Goal: Information Seeking & Learning: Learn about a topic

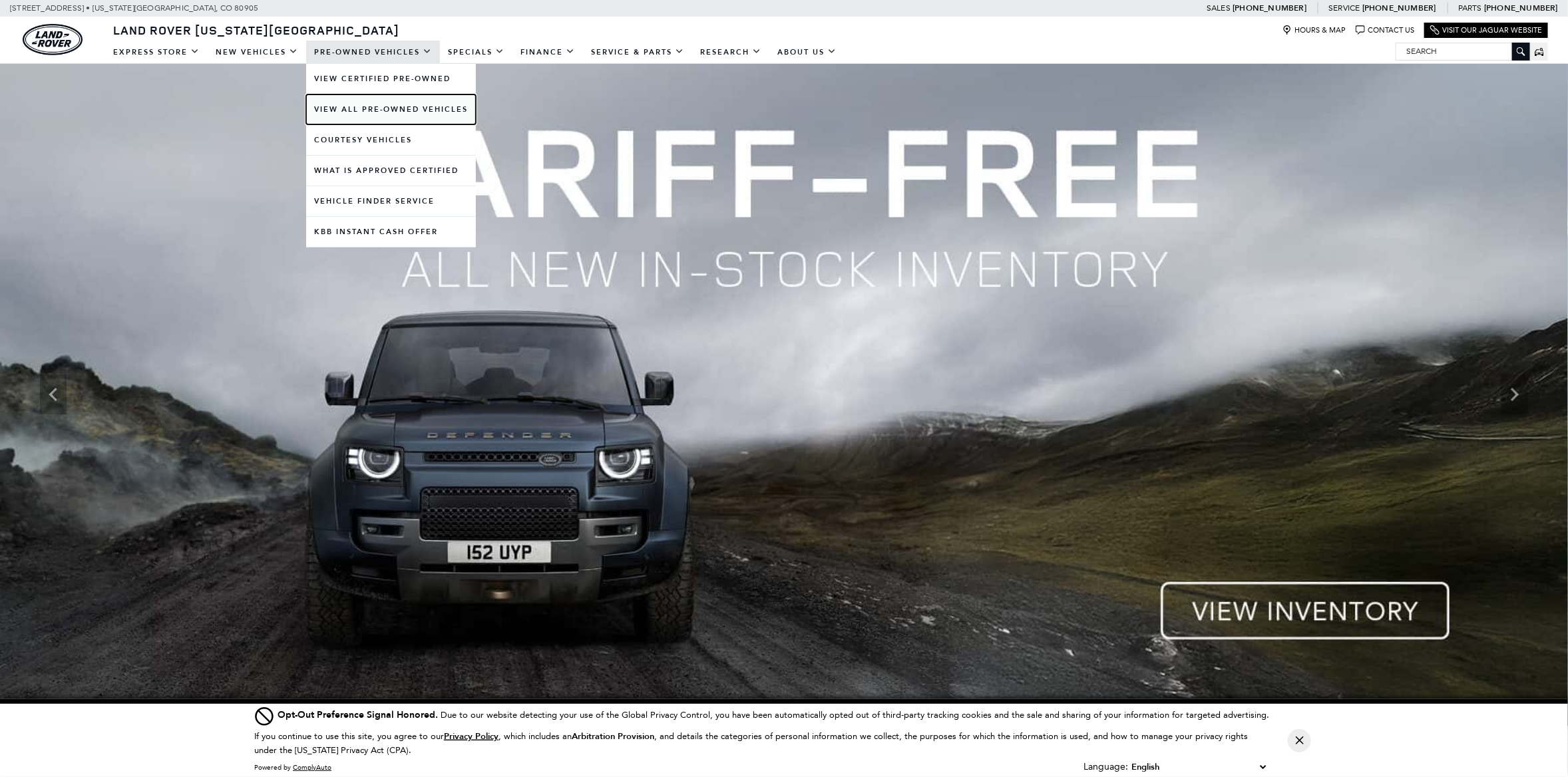
click at [330, 110] on link "View All Pre-Owned Vehicles" at bounding box center [391, 109] width 170 height 30
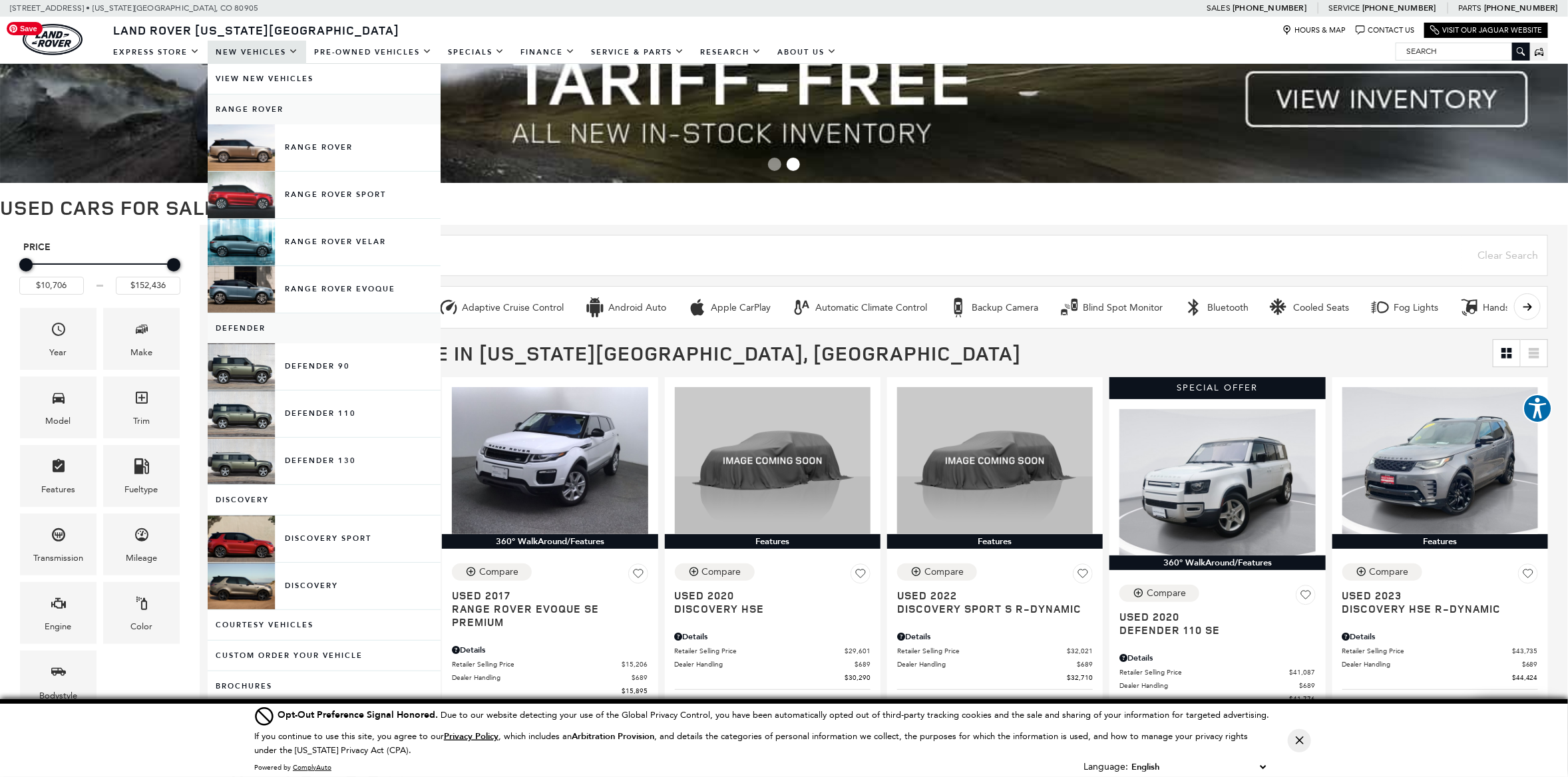
scroll to position [50, 0]
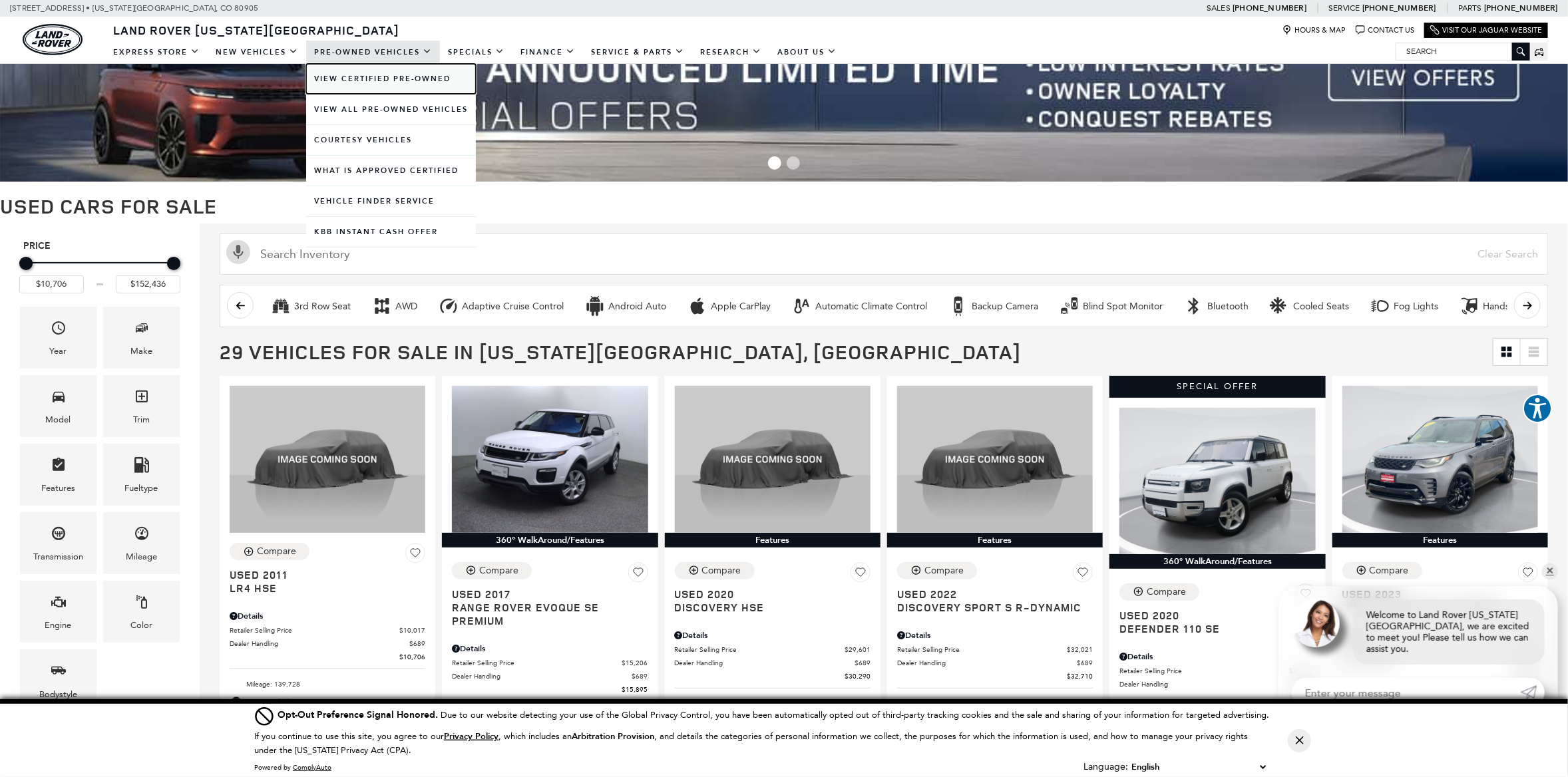
click at [344, 77] on link "View Certified Pre-Owned" at bounding box center [391, 79] width 170 height 30
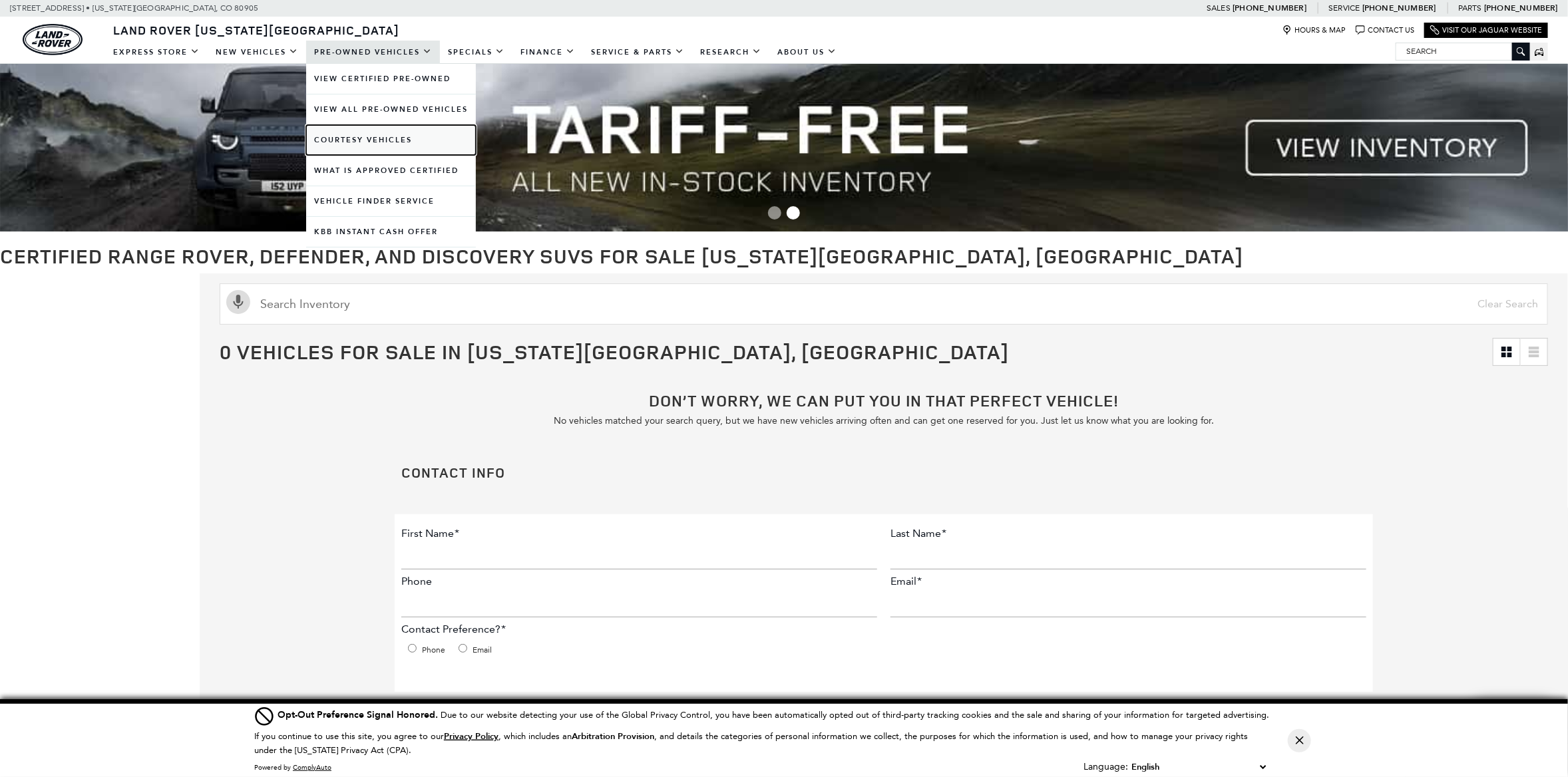
click at [371, 135] on link "Courtesy Vehicles" at bounding box center [391, 140] width 170 height 30
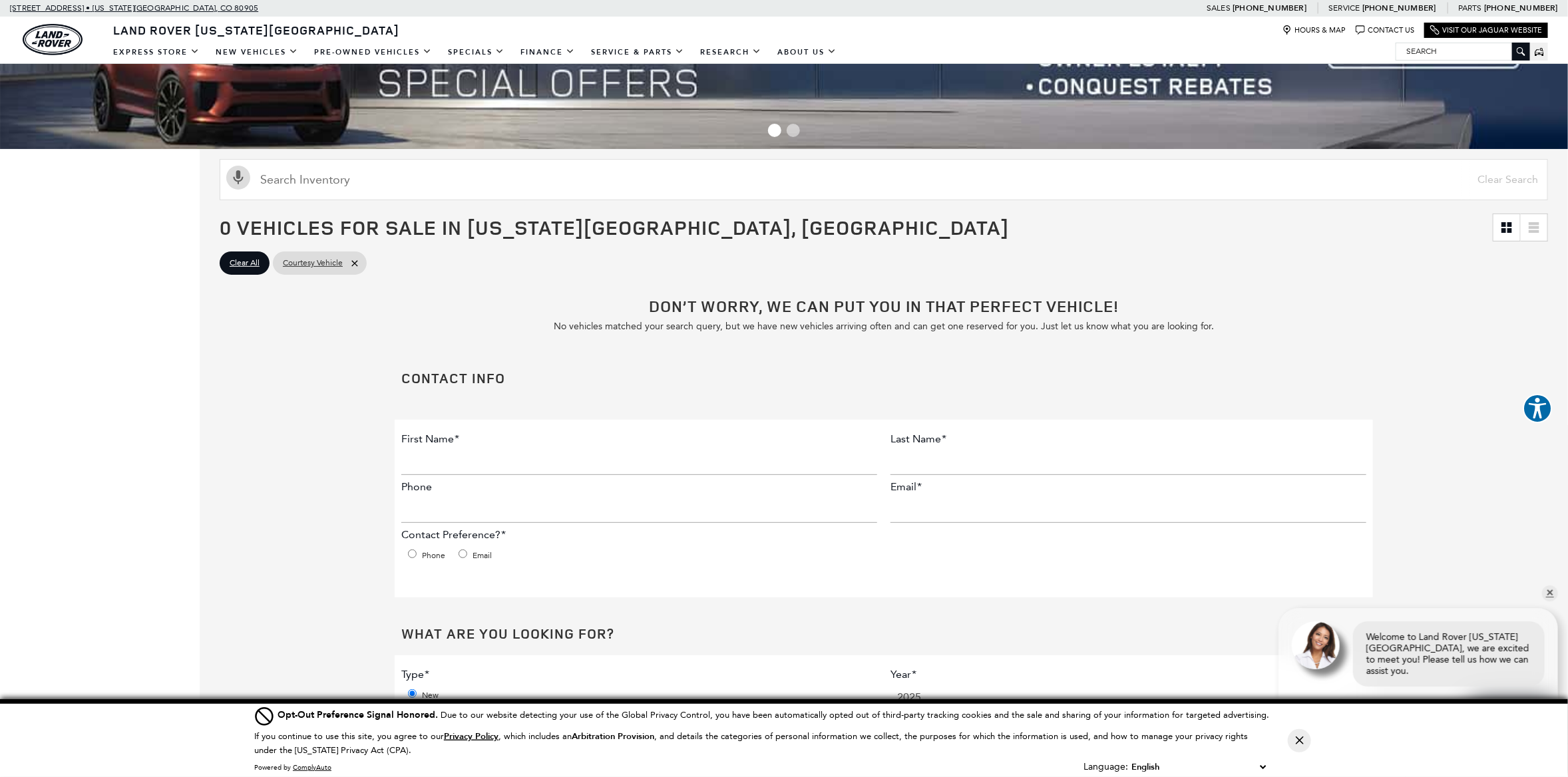
scroll to position [33, 0]
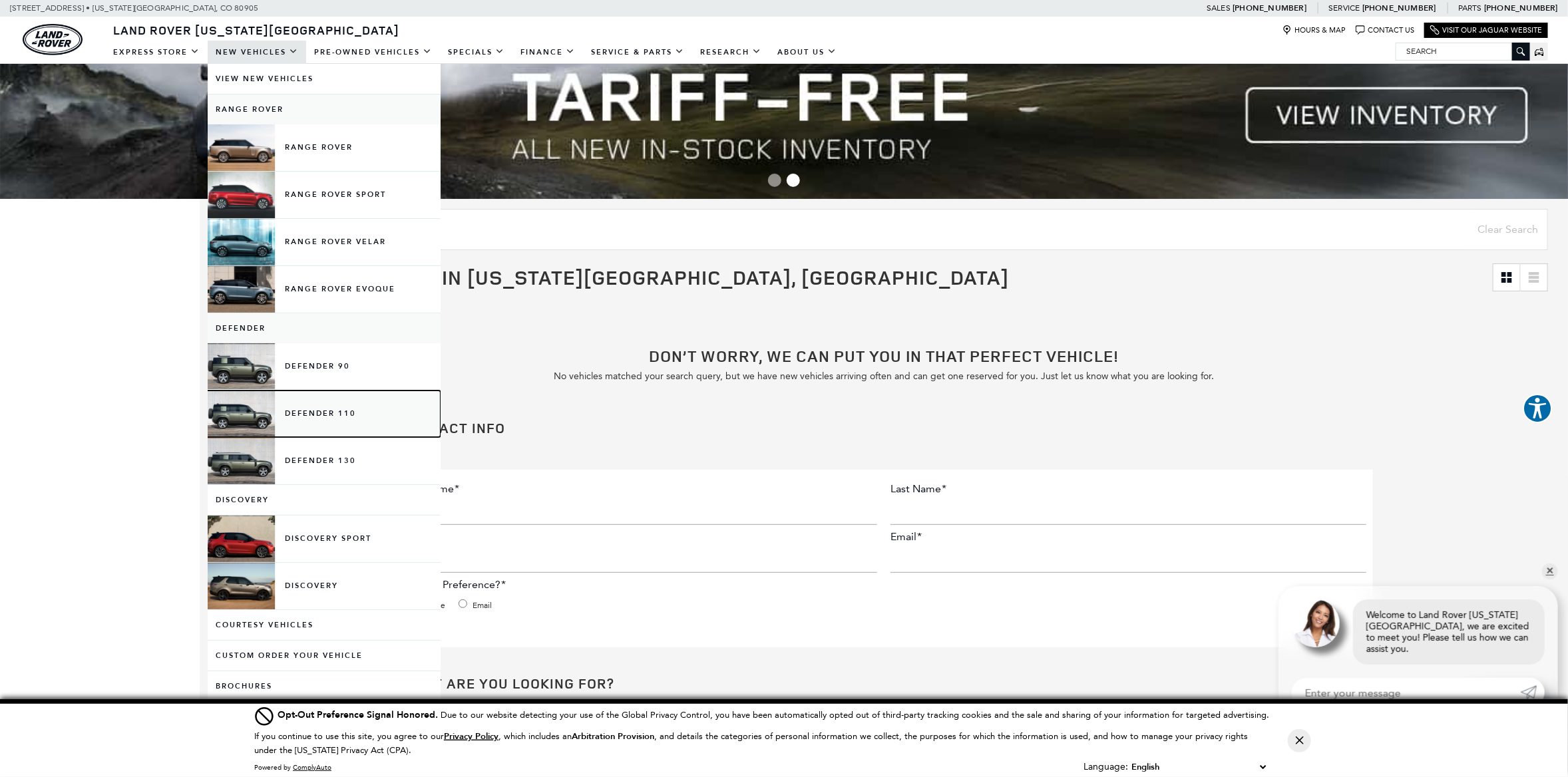
click at [323, 411] on link "Defender 110" at bounding box center [324, 414] width 233 height 47
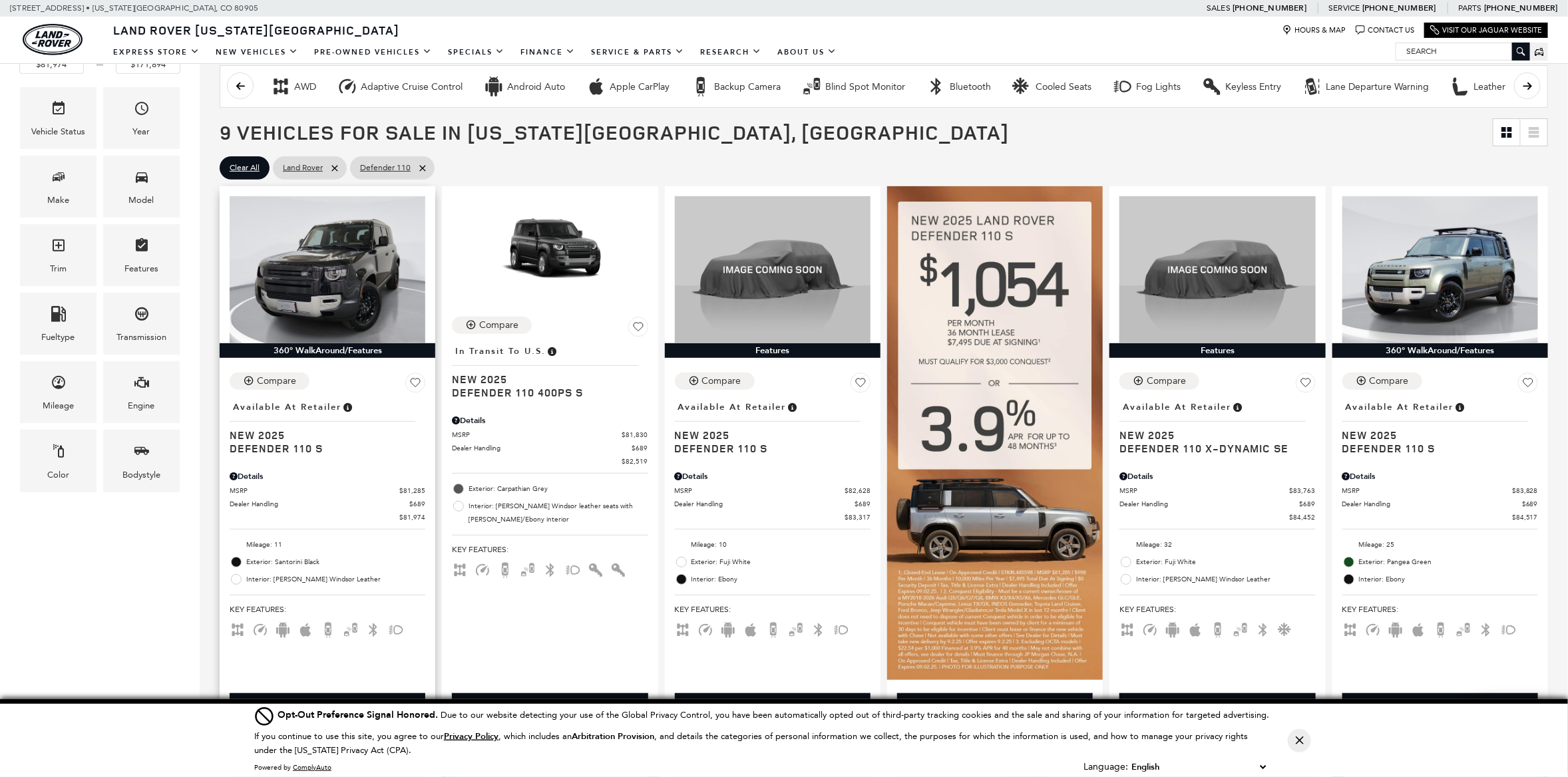
scroll to position [216, 0]
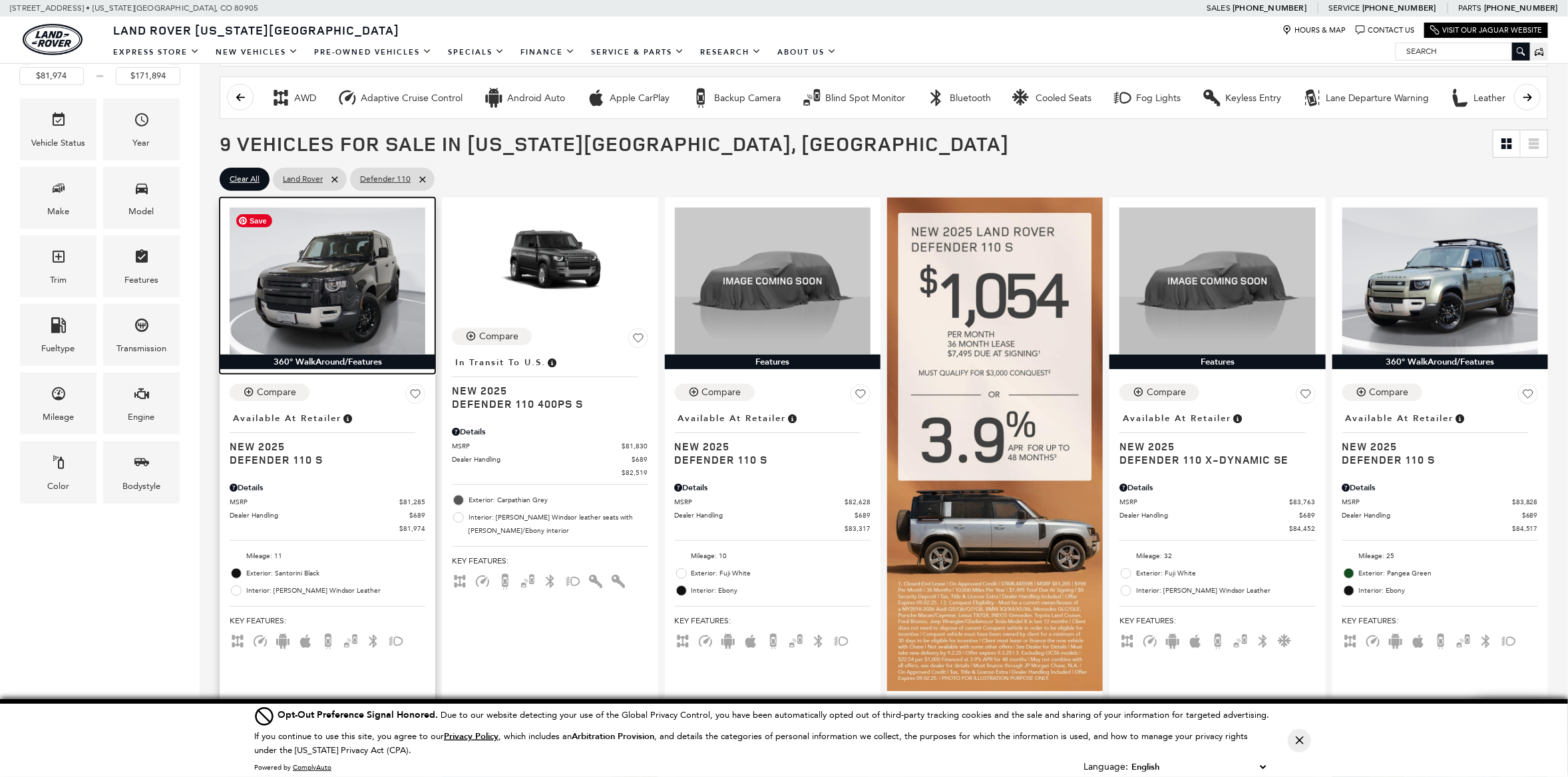
click at [314, 278] on img at bounding box center [327, 280] width 196 height 147
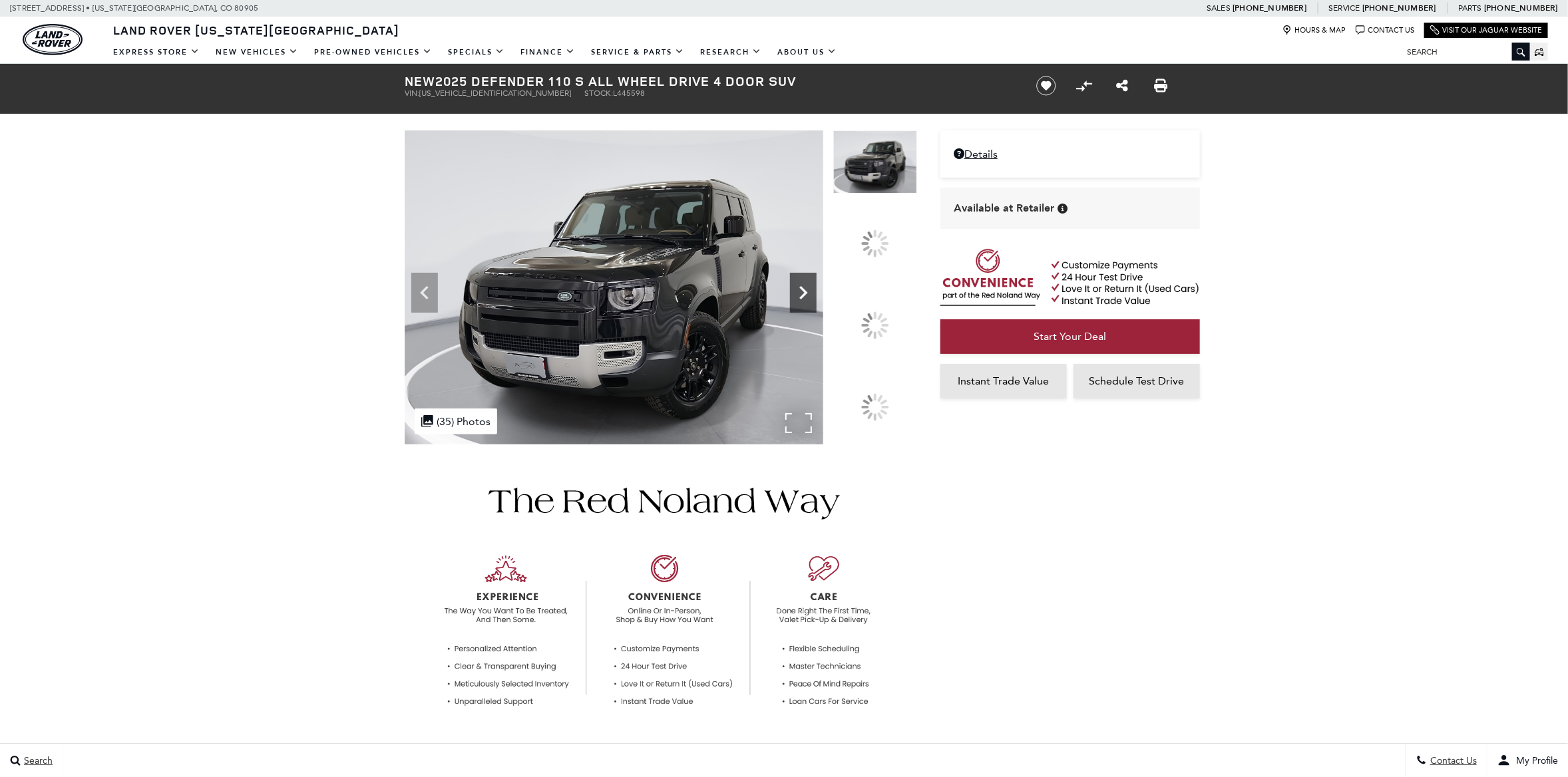
click at [817, 306] on icon at bounding box center [803, 293] width 26 height 26
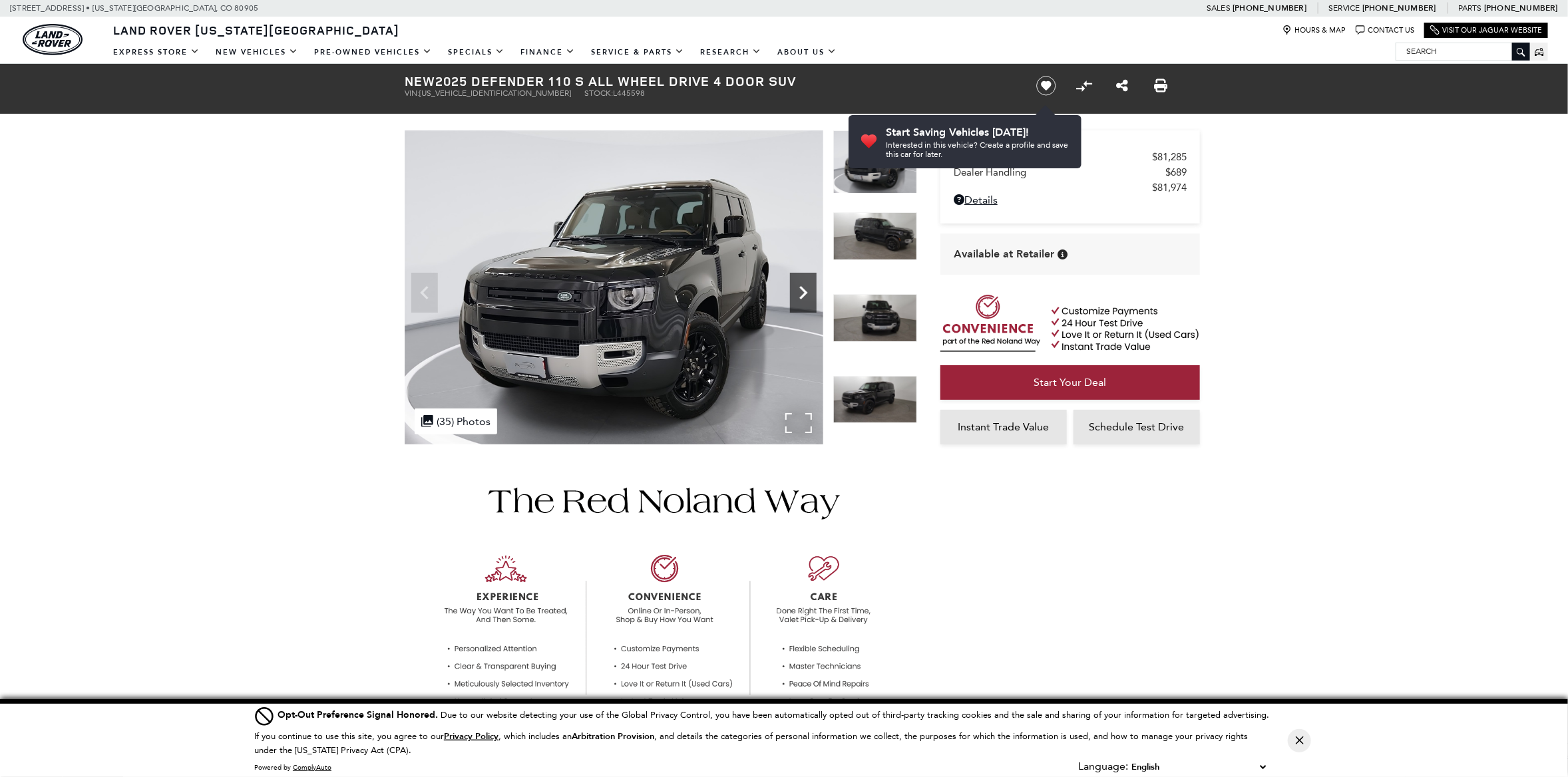
click at [803, 291] on icon "Next" at bounding box center [803, 293] width 26 height 26
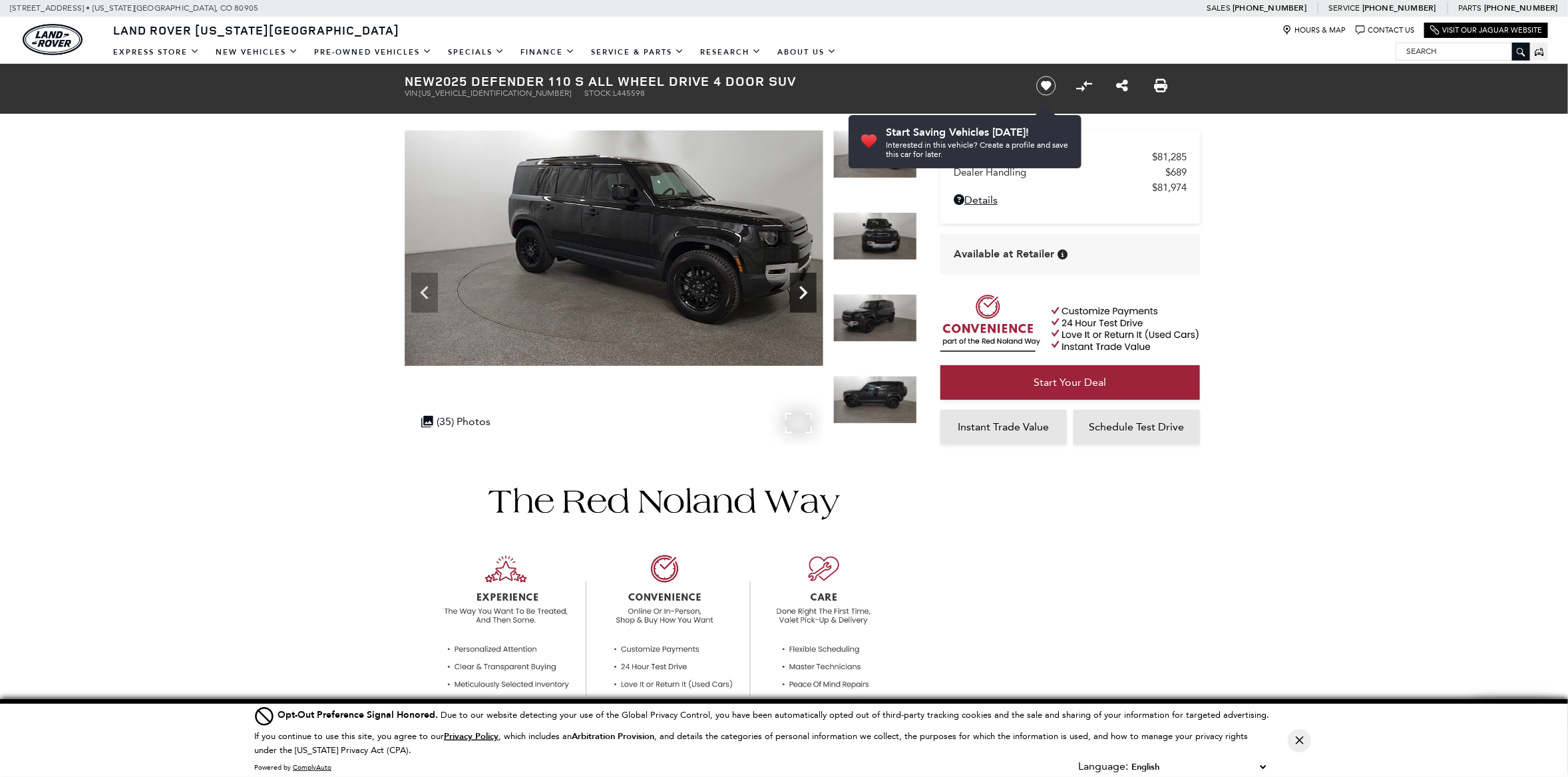
click at [805, 287] on icon "Next" at bounding box center [803, 293] width 26 height 26
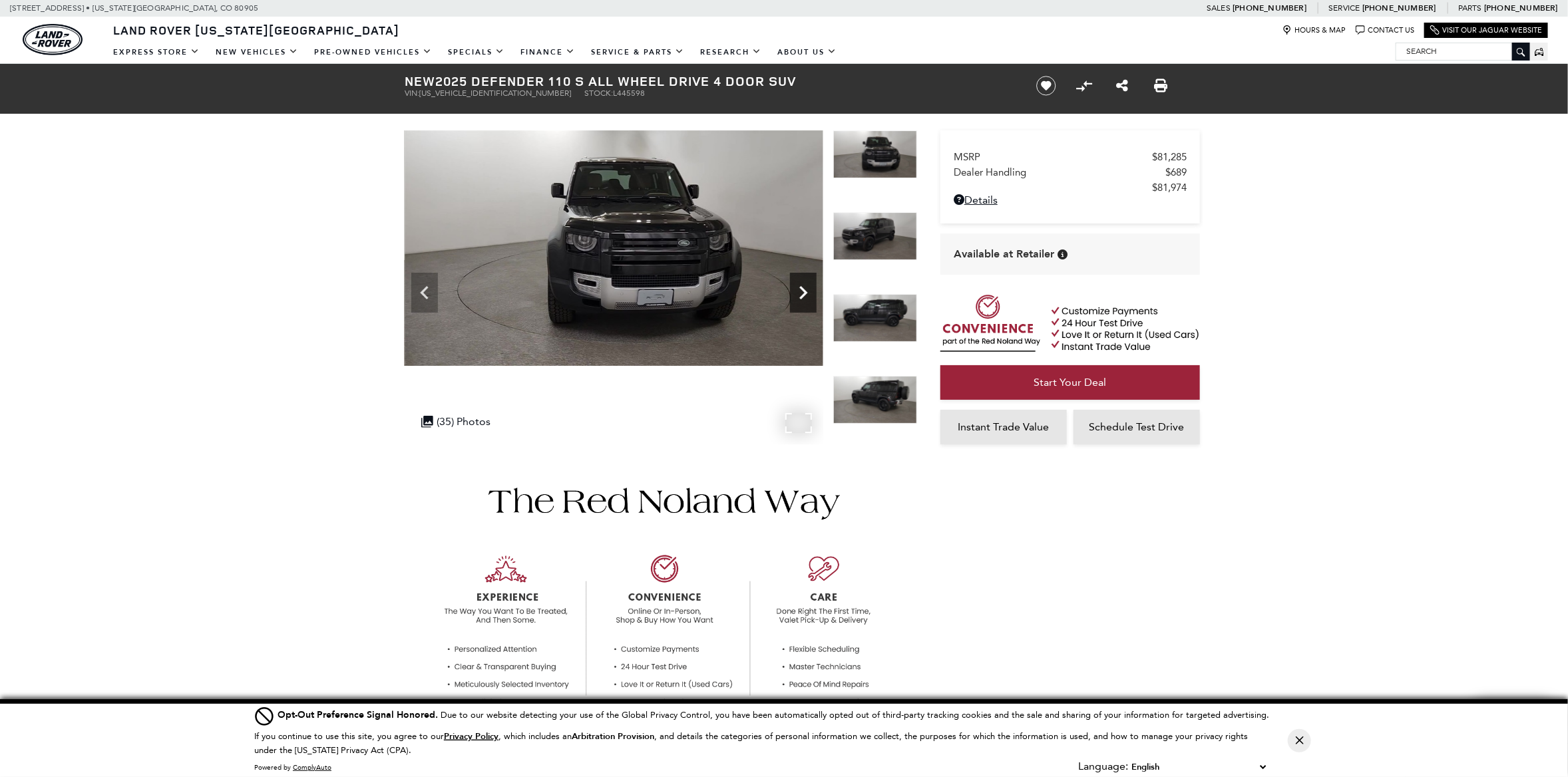
click at [805, 287] on icon "Next" at bounding box center [803, 293] width 26 height 26
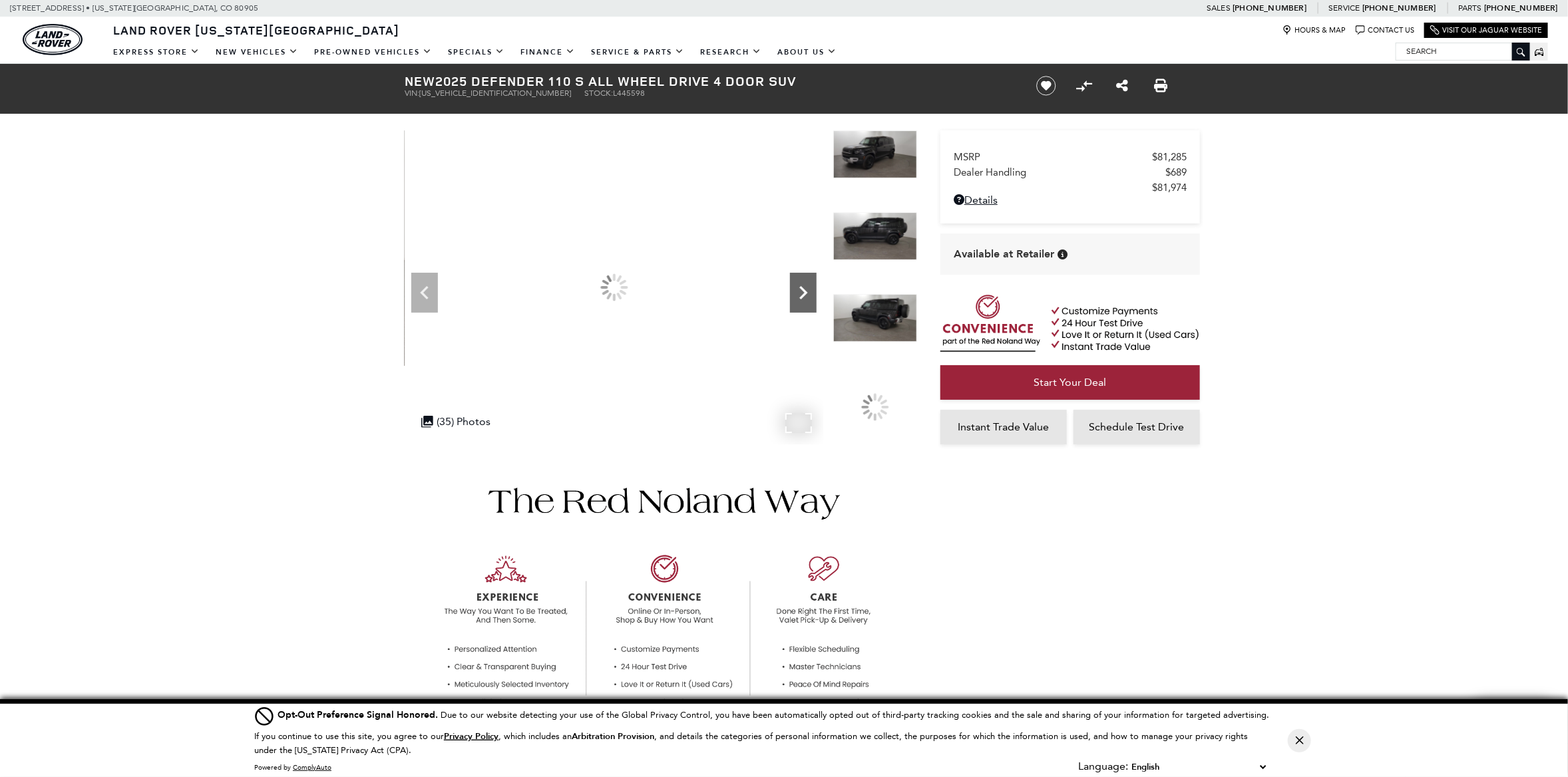
click at [805, 287] on icon "Next" at bounding box center [803, 293] width 26 height 26
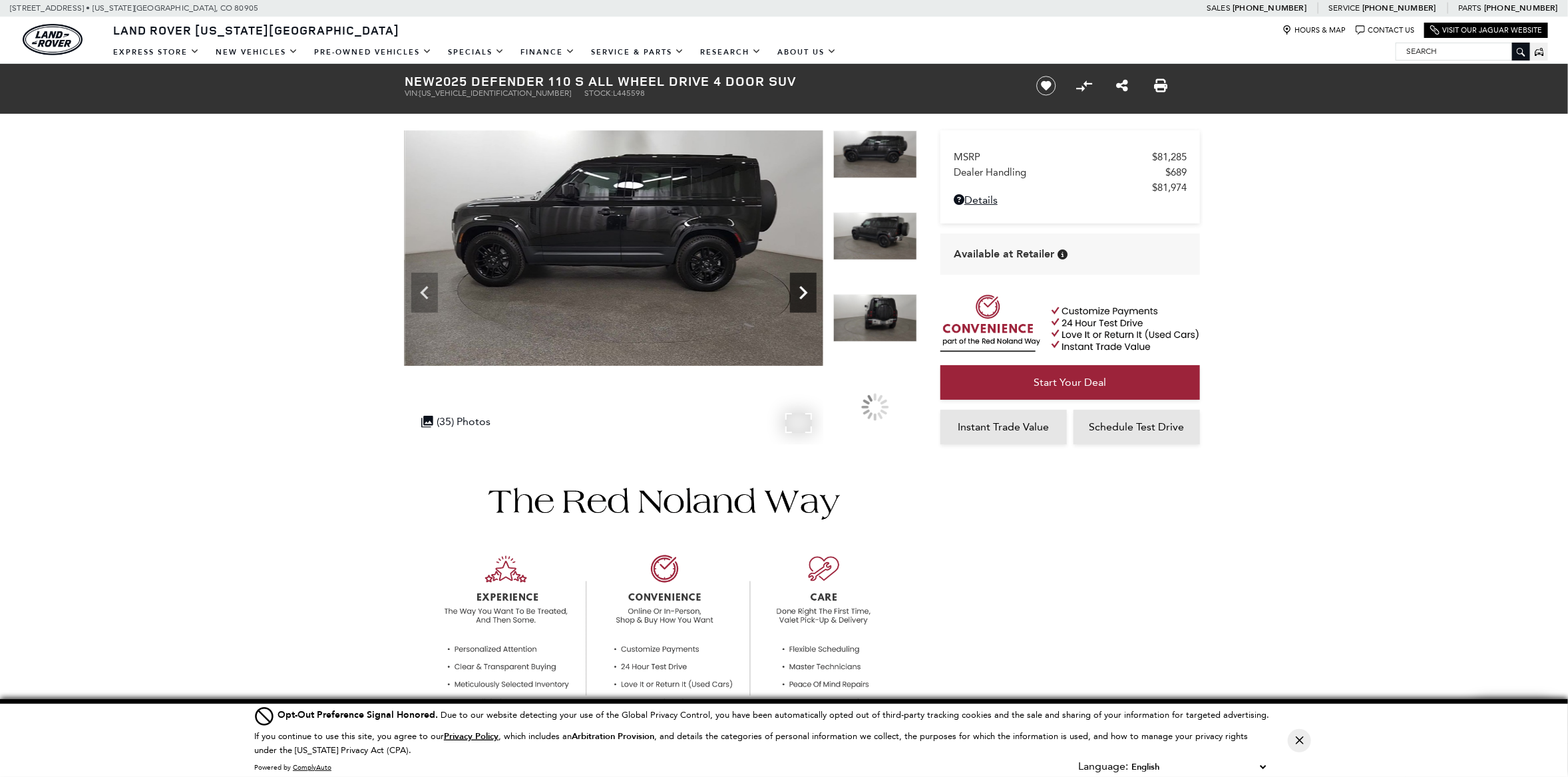
click at [805, 287] on icon "Next" at bounding box center [803, 293] width 26 height 26
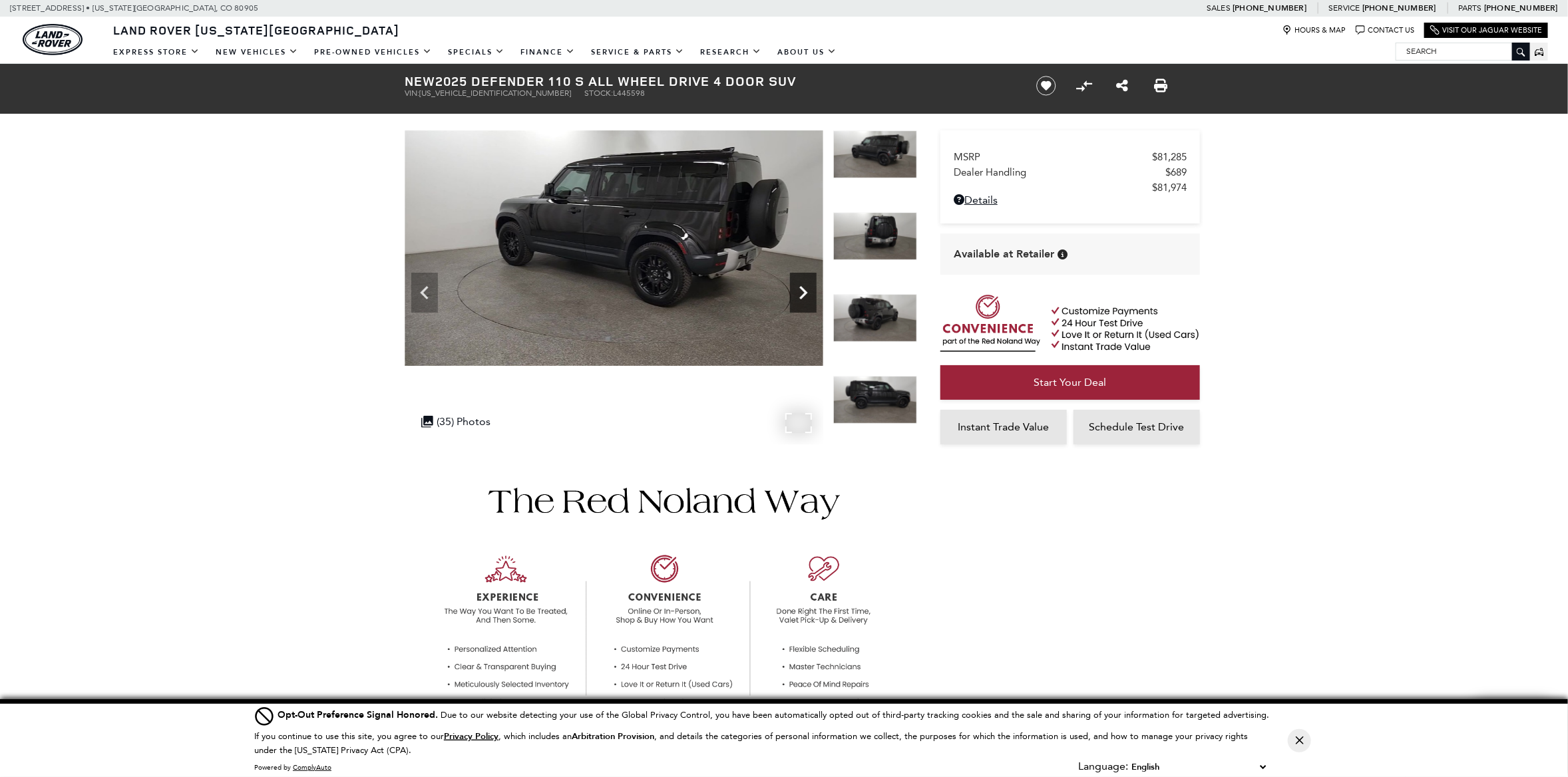
click at [805, 287] on icon "Next" at bounding box center [803, 293] width 26 height 26
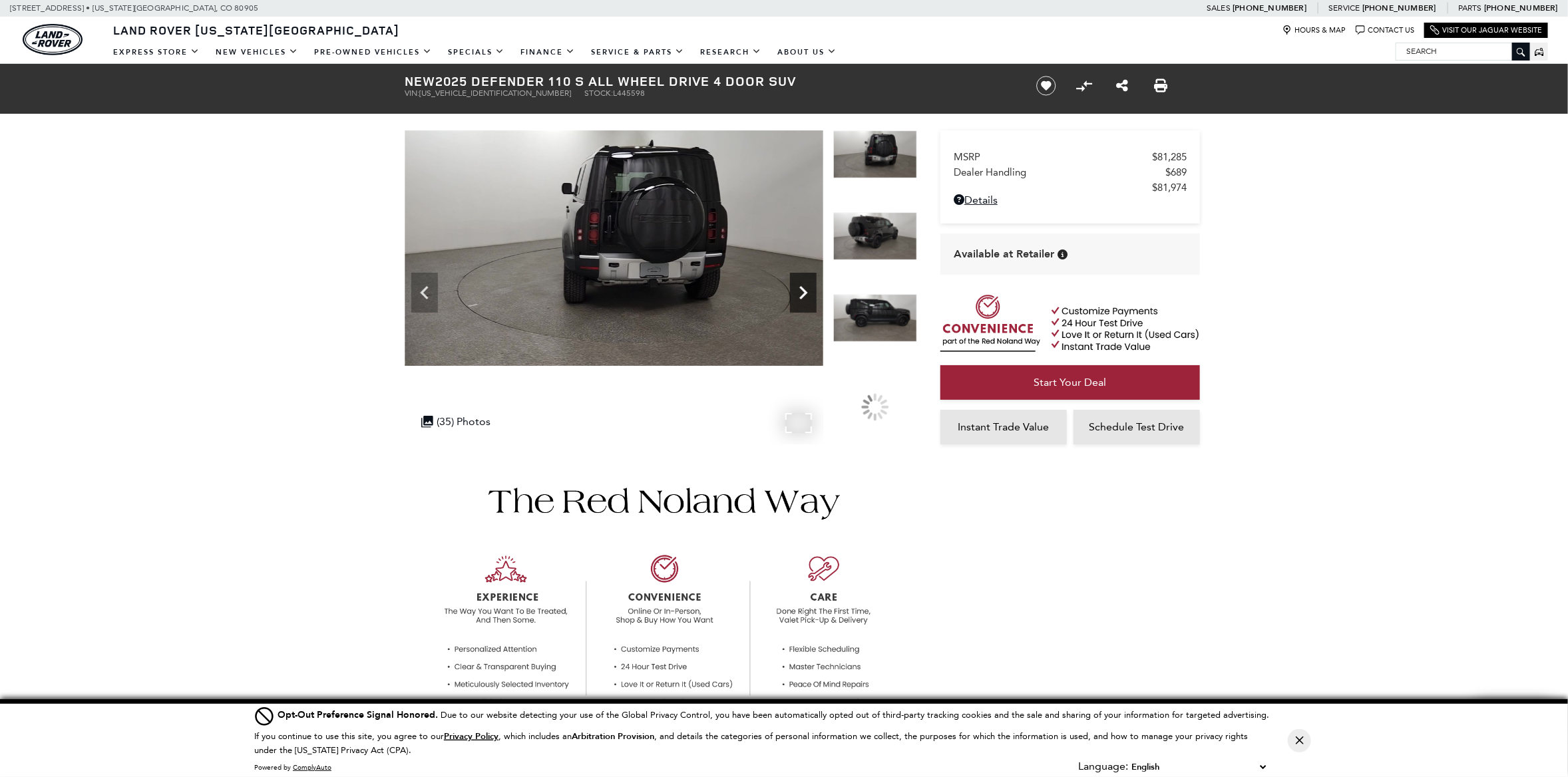
click at [805, 287] on icon "Next" at bounding box center [803, 293] width 26 height 26
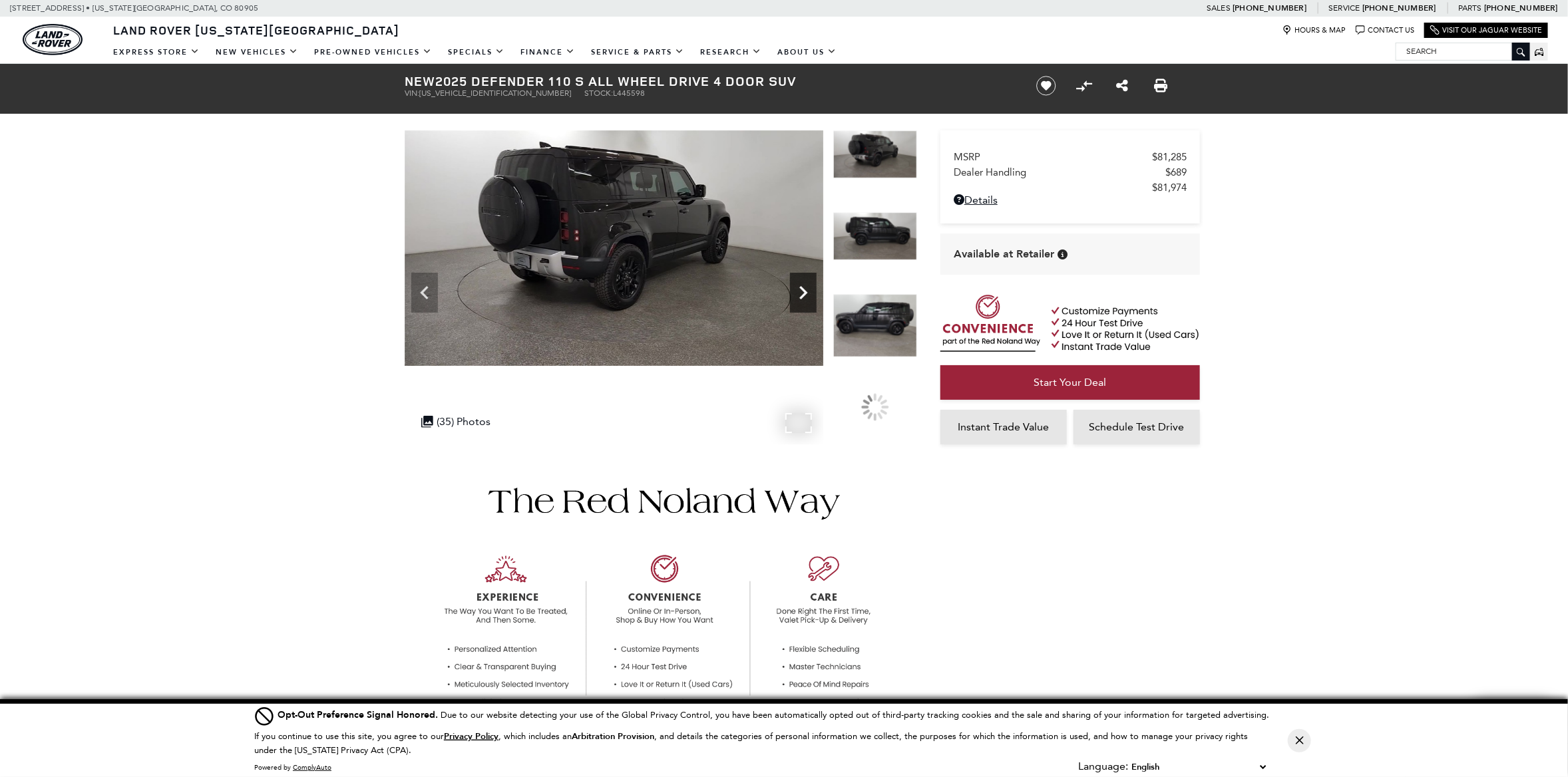
click at [805, 287] on icon "Next" at bounding box center [803, 293] width 26 height 26
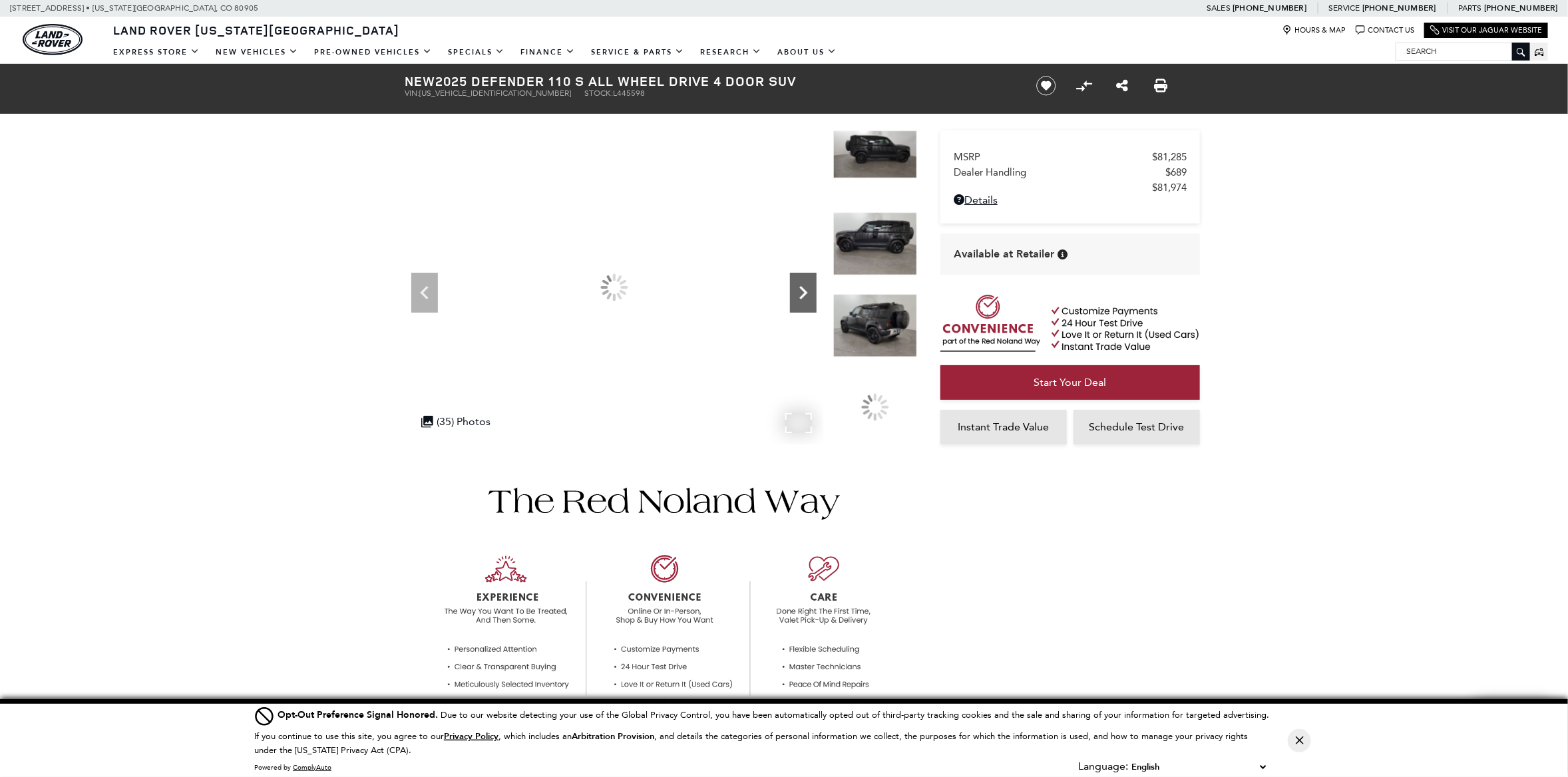
click at [805, 287] on icon "Next" at bounding box center [803, 293] width 26 height 26
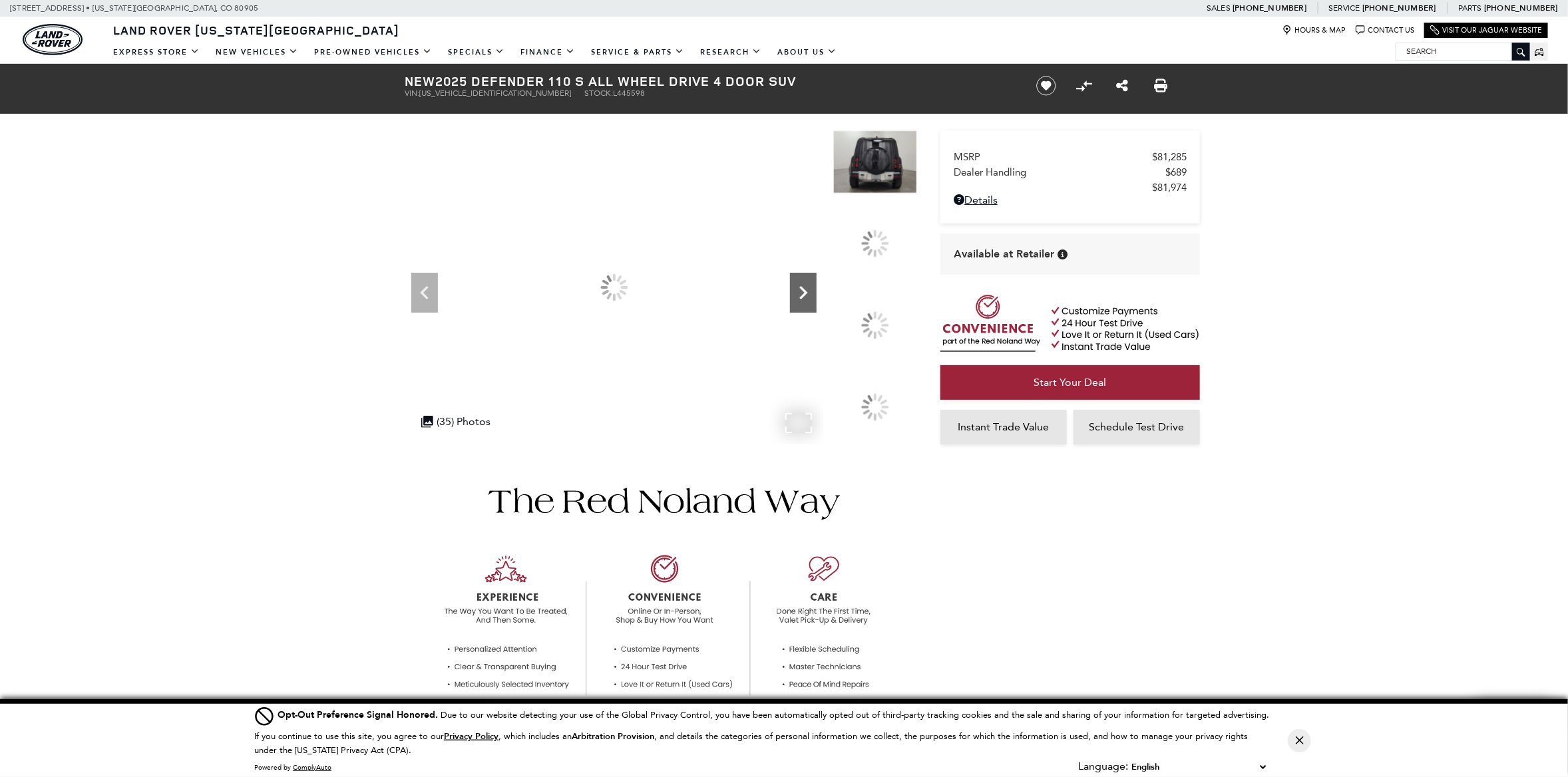
click at [805, 287] on icon "Next" at bounding box center [803, 293] width 26 height 26
click at [806, 287] on icon "Next" at bounding box center [803, 293] width 26 height 26
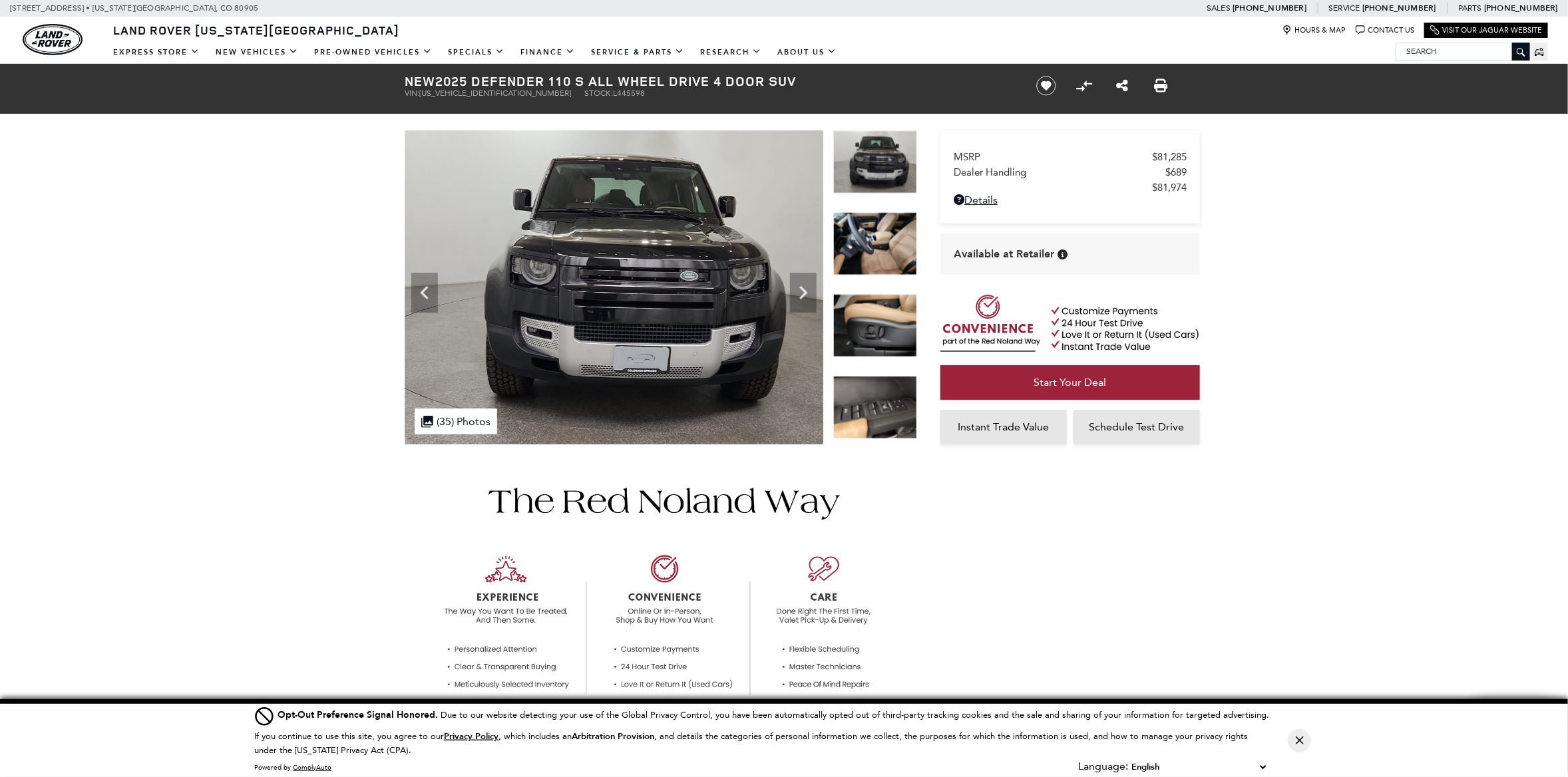
click at [865, 245] on img at bounding box center [875, 243] width 84 height 63
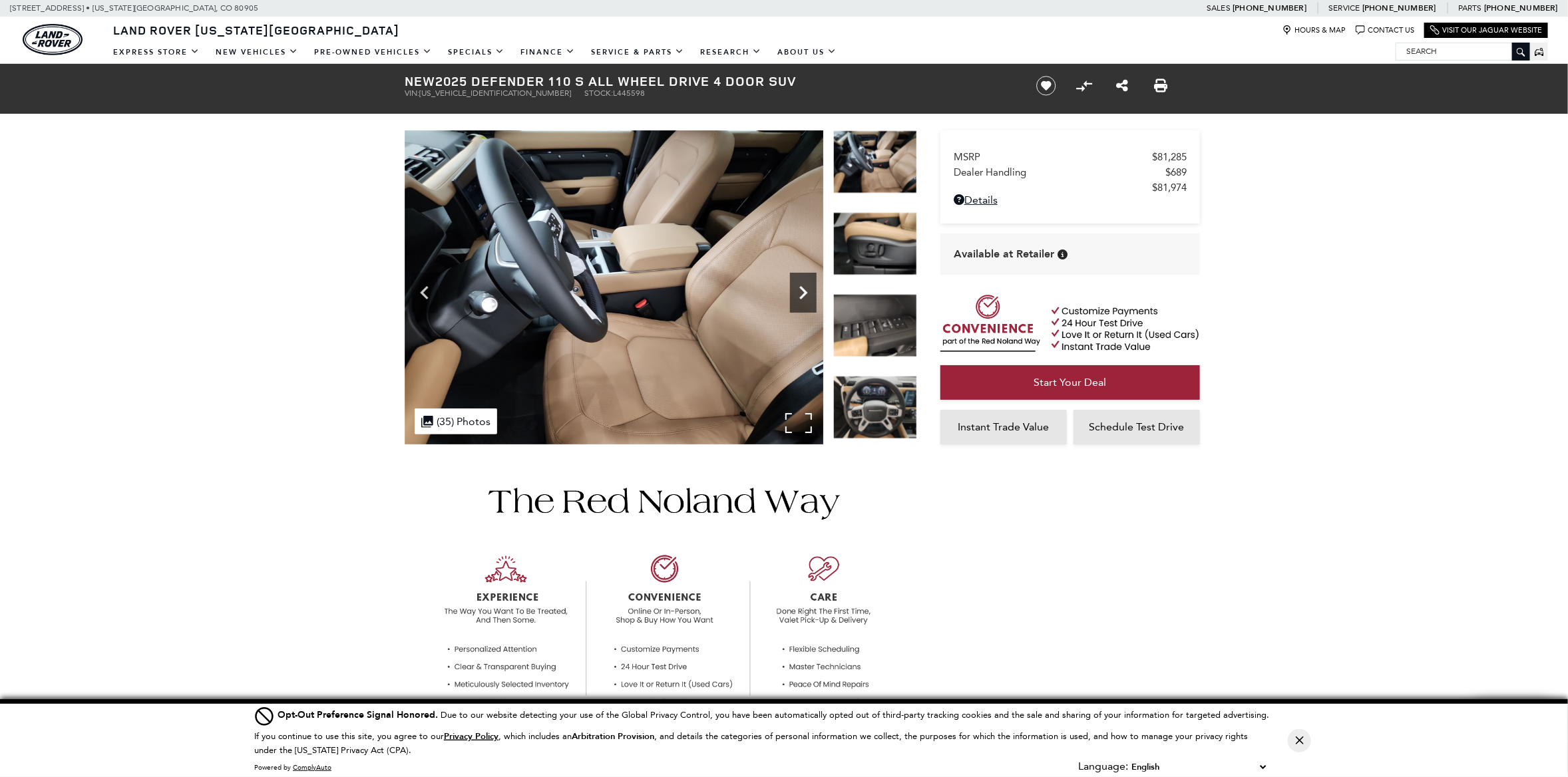
click at [805, 285] on icon "Next" at bounding box center [803, 293] width 26 height 26
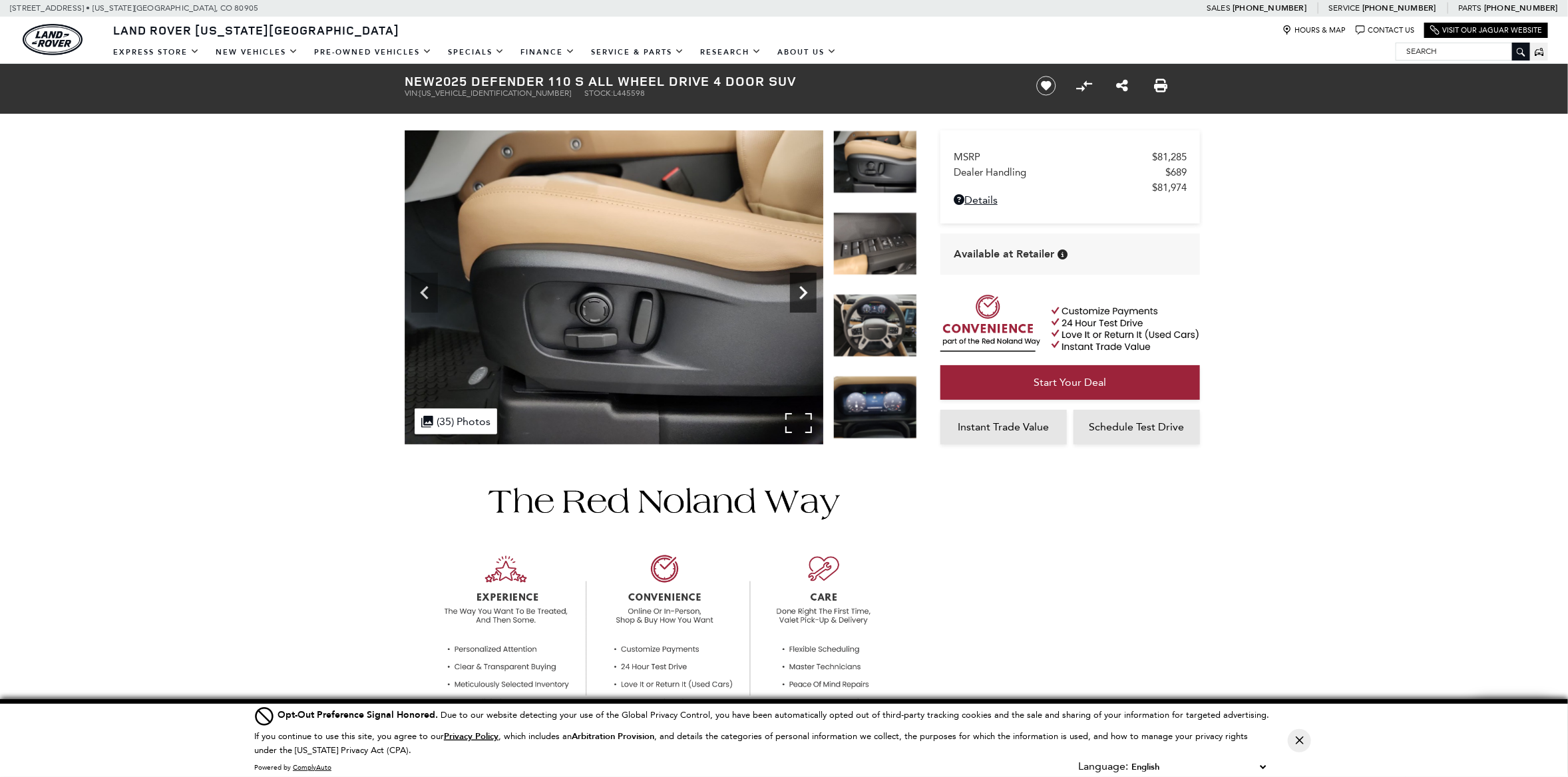
click at [805, 285] on icon "Next" at bounding box center [803, 293] width 26 height 26
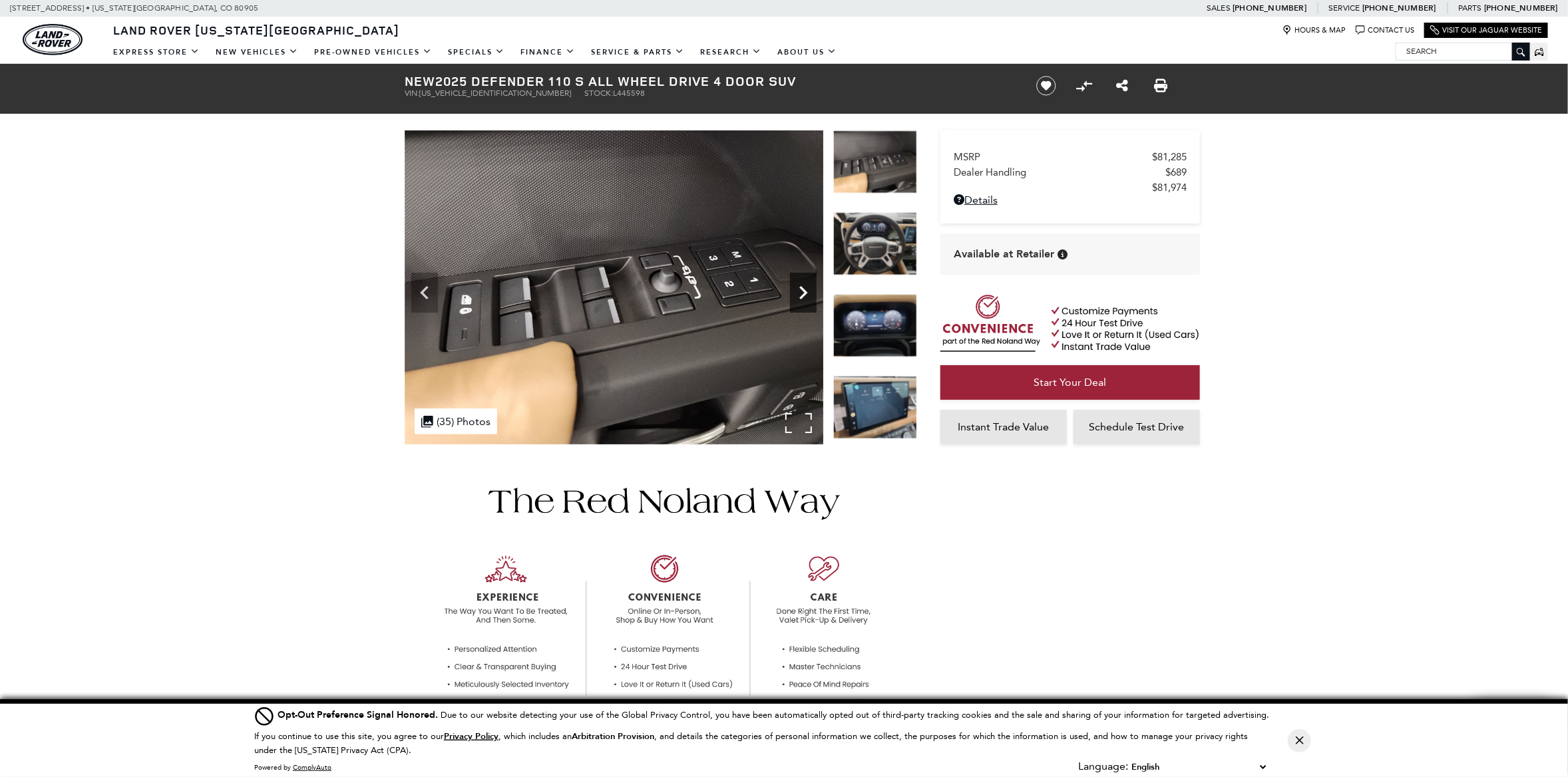
click at [805, 285] on icon "Next" at bounding box center [803, 293] width 26 height 26
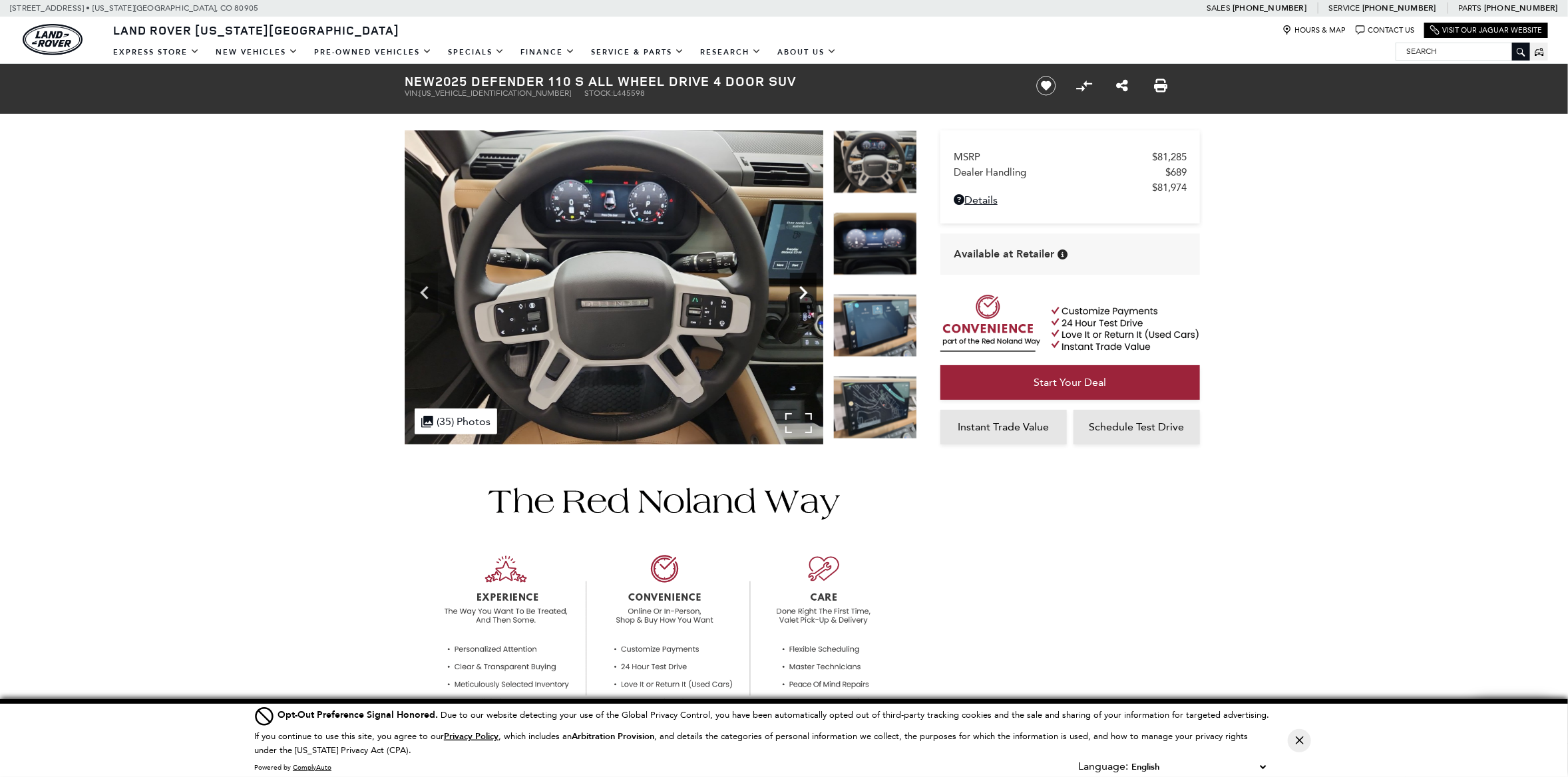
click at [805, 293] on icon "Next" at bounding box center [804, 293] width 8 height 14
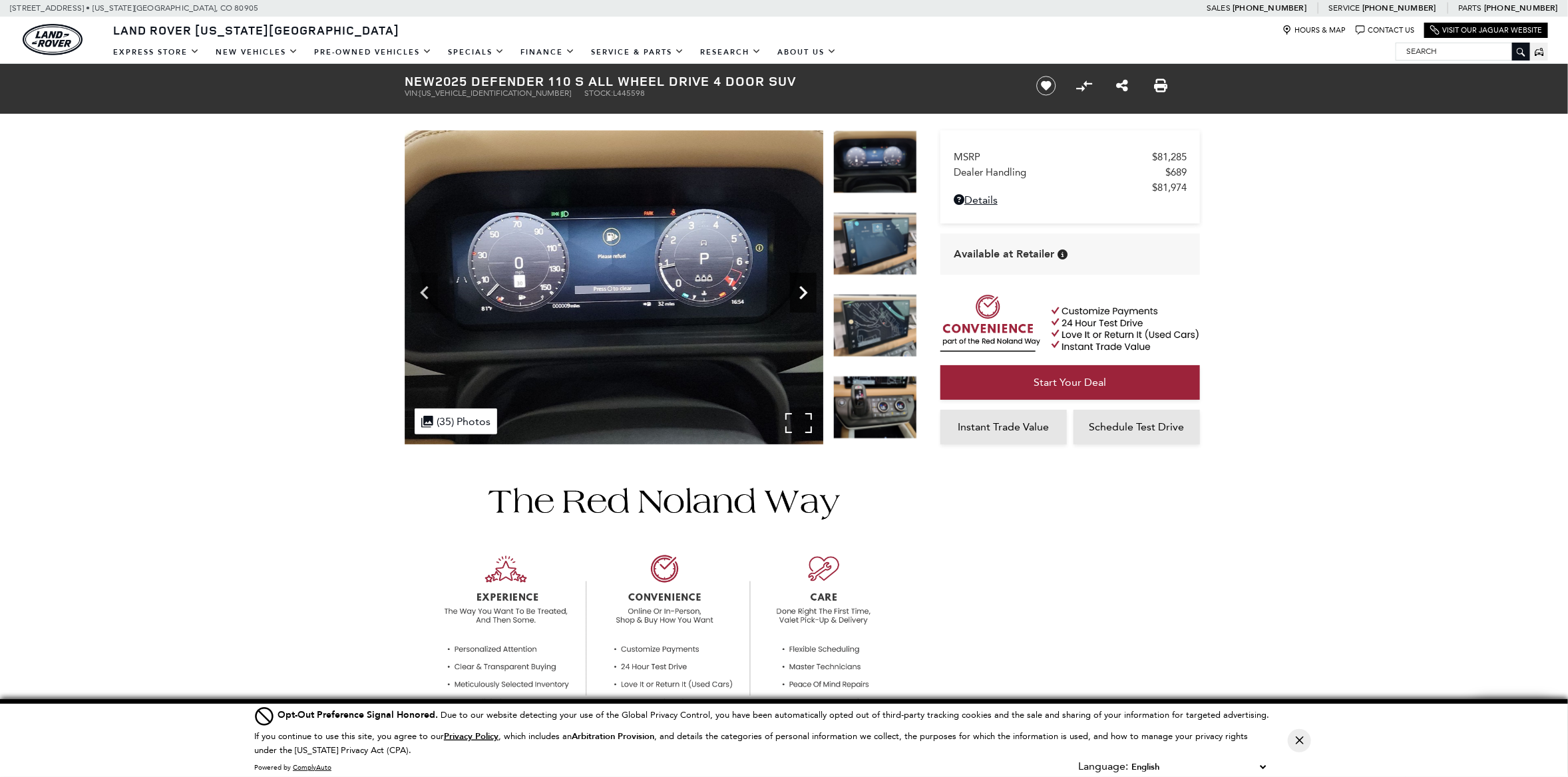
click at [800, 293] on icon "Next" at bounding box center [803, 293] width 26 height 26
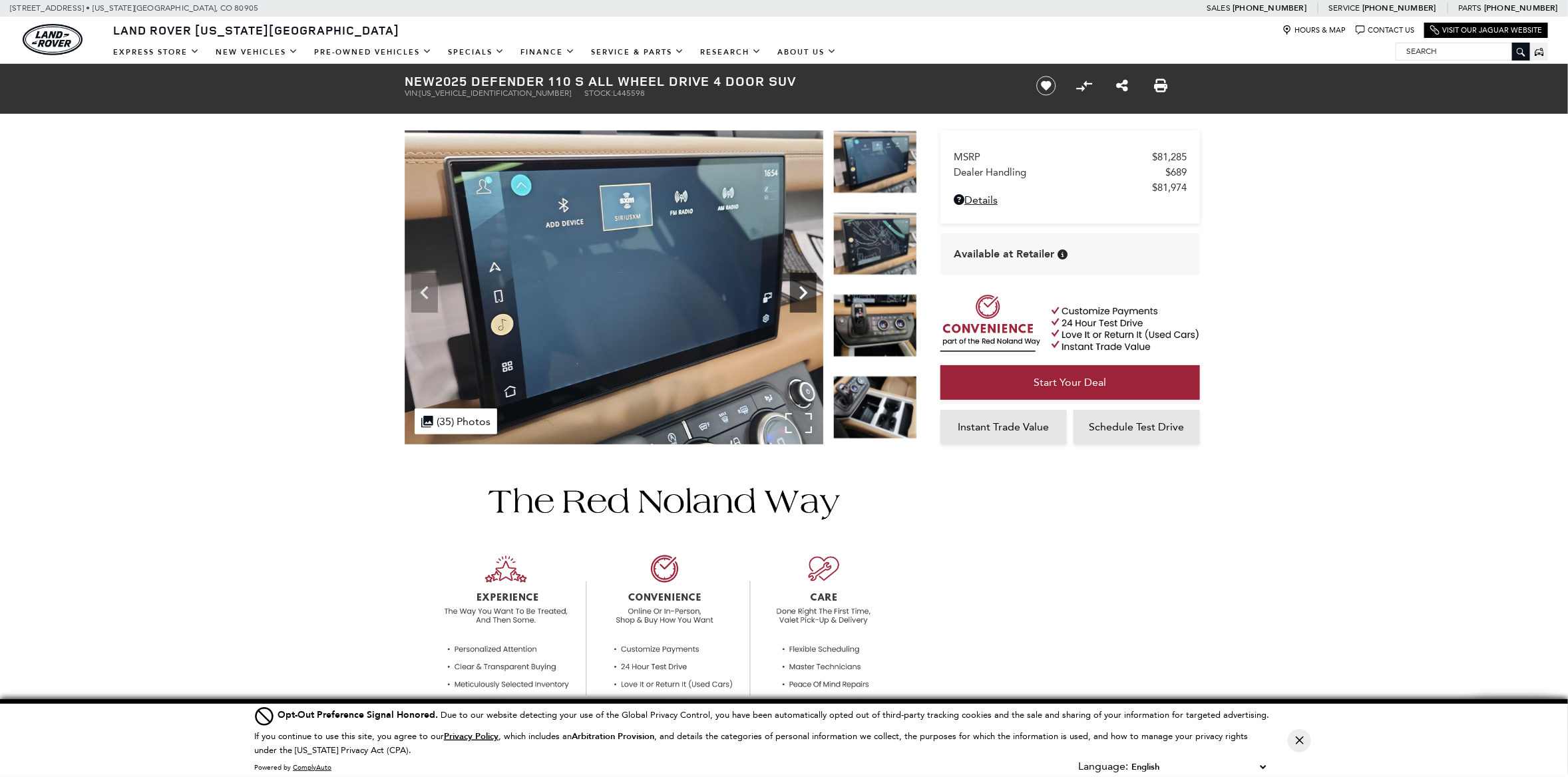
click at [800, 293] on icon "Next" at bounding box center [803, 293] width 26 height 26
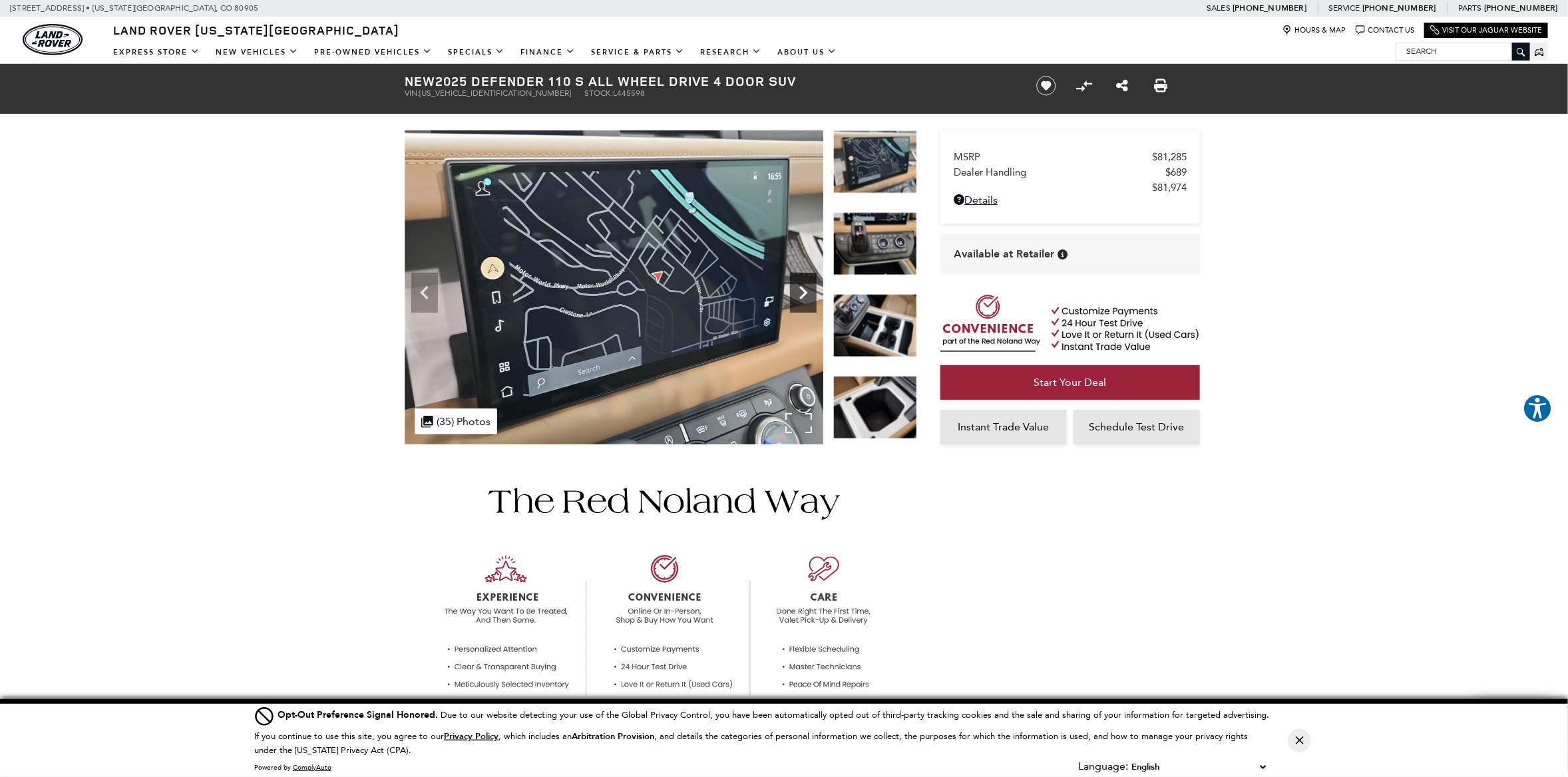
click at [800, 293] on icon "Next" at bounding box center [803, 293] width 26 height 26
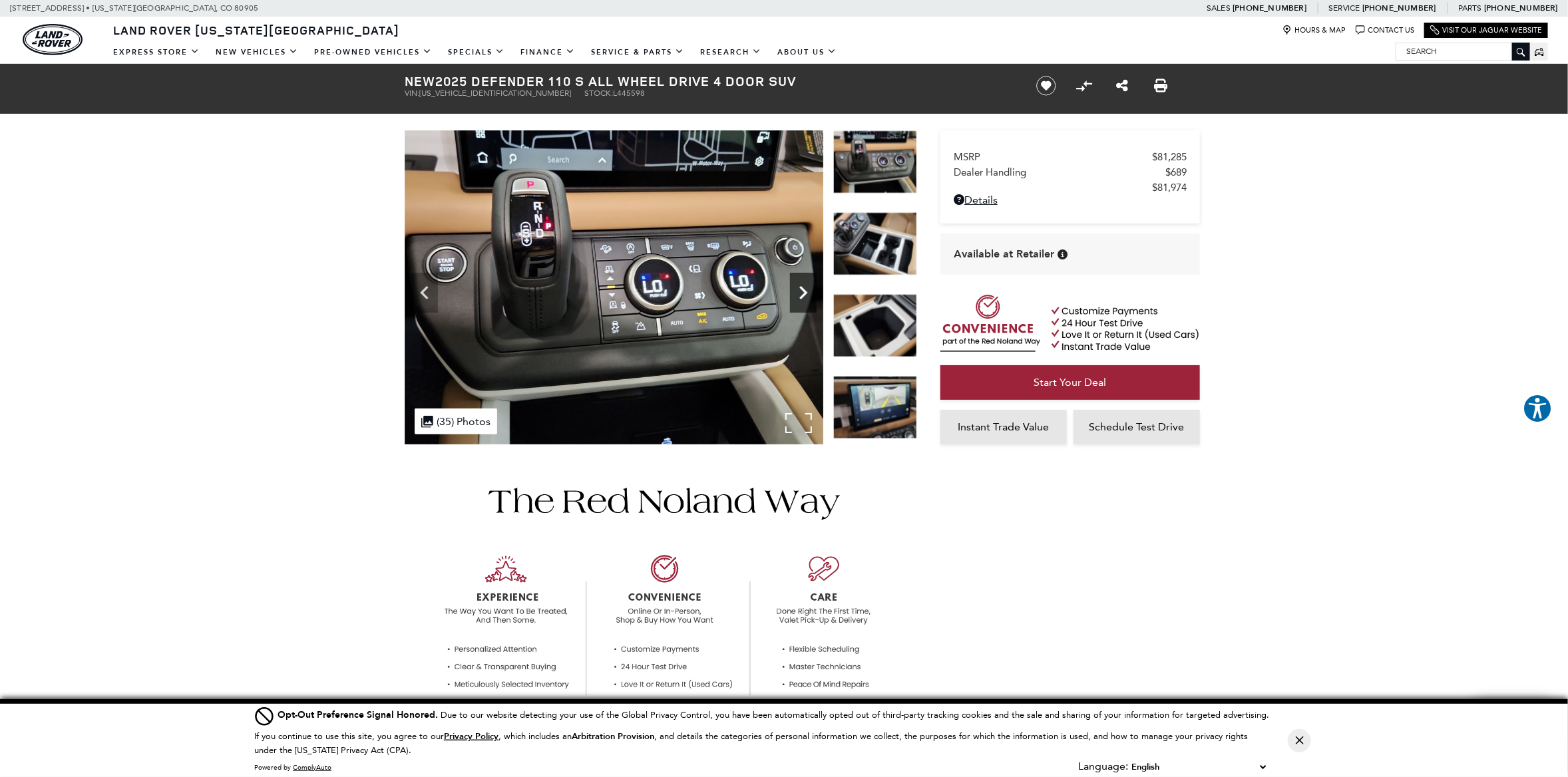
click at [800, 293] on icon "Next" at bounding box center [803, 293] width 26 height 26
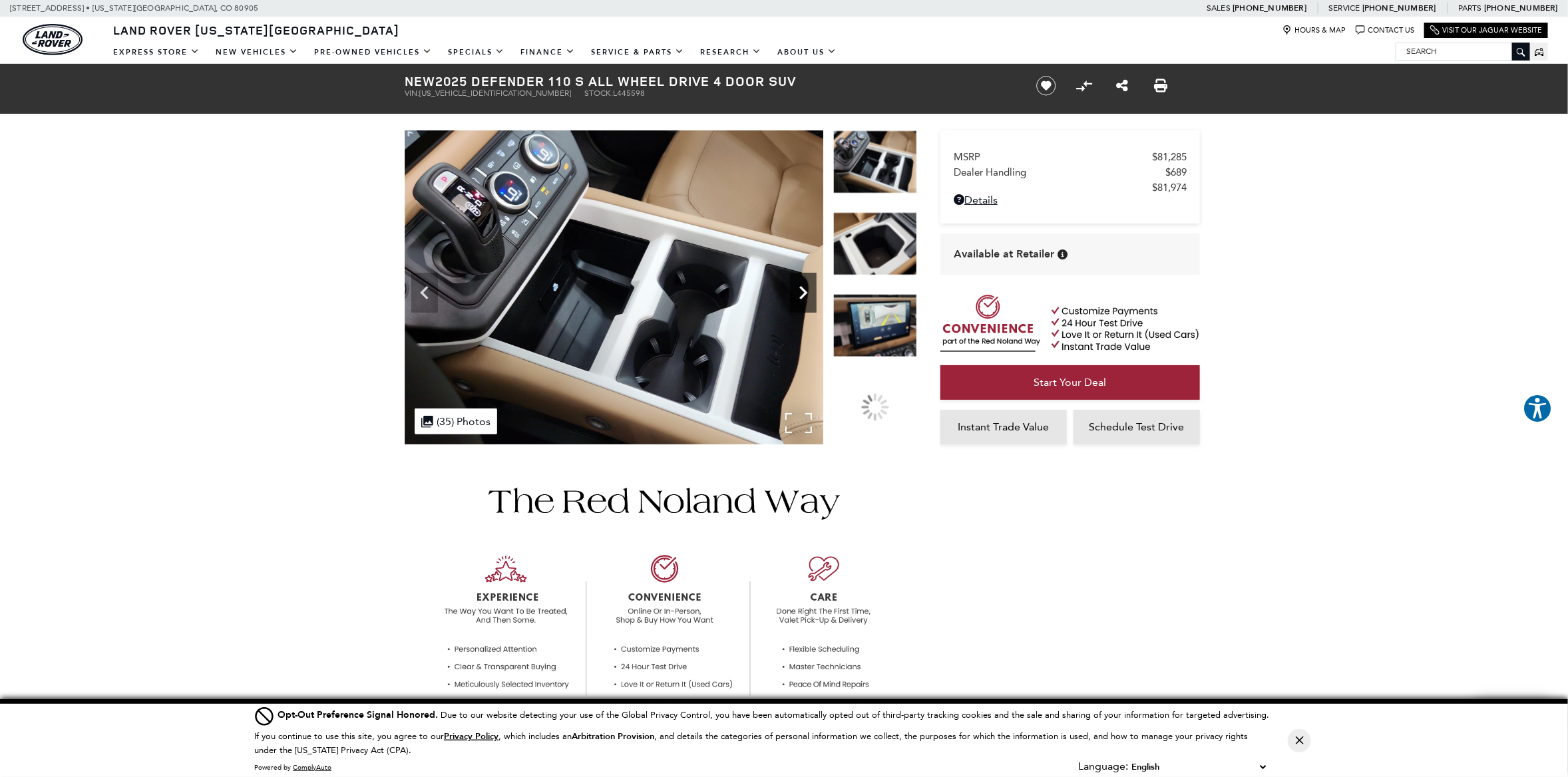
click at [800, 293] on icon "Next" at bounding box center [803, 293] width 26 height 26
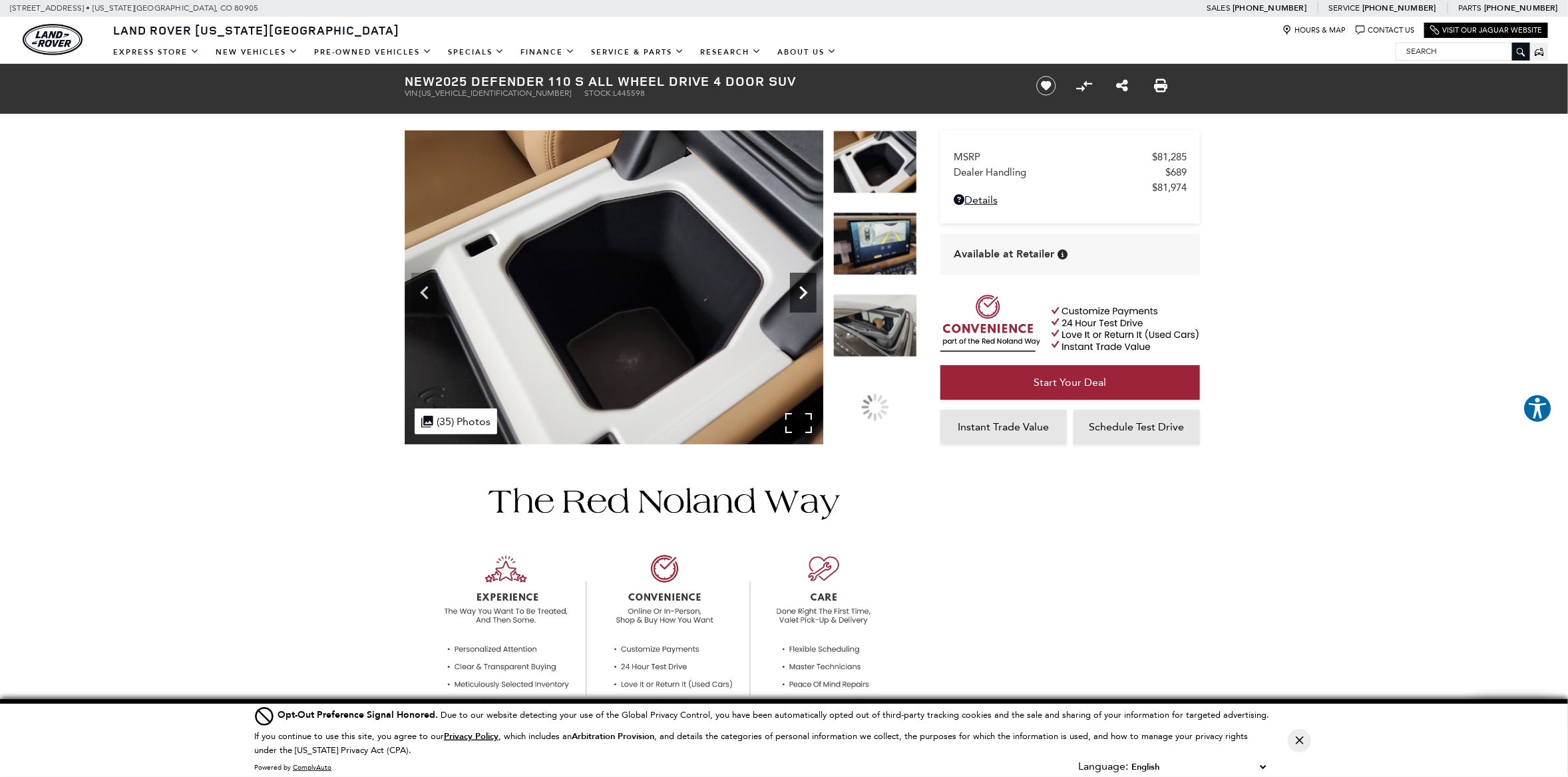
click at [800, 293] on icon "Next" at bounding box center [803, 293] width 26 height 26
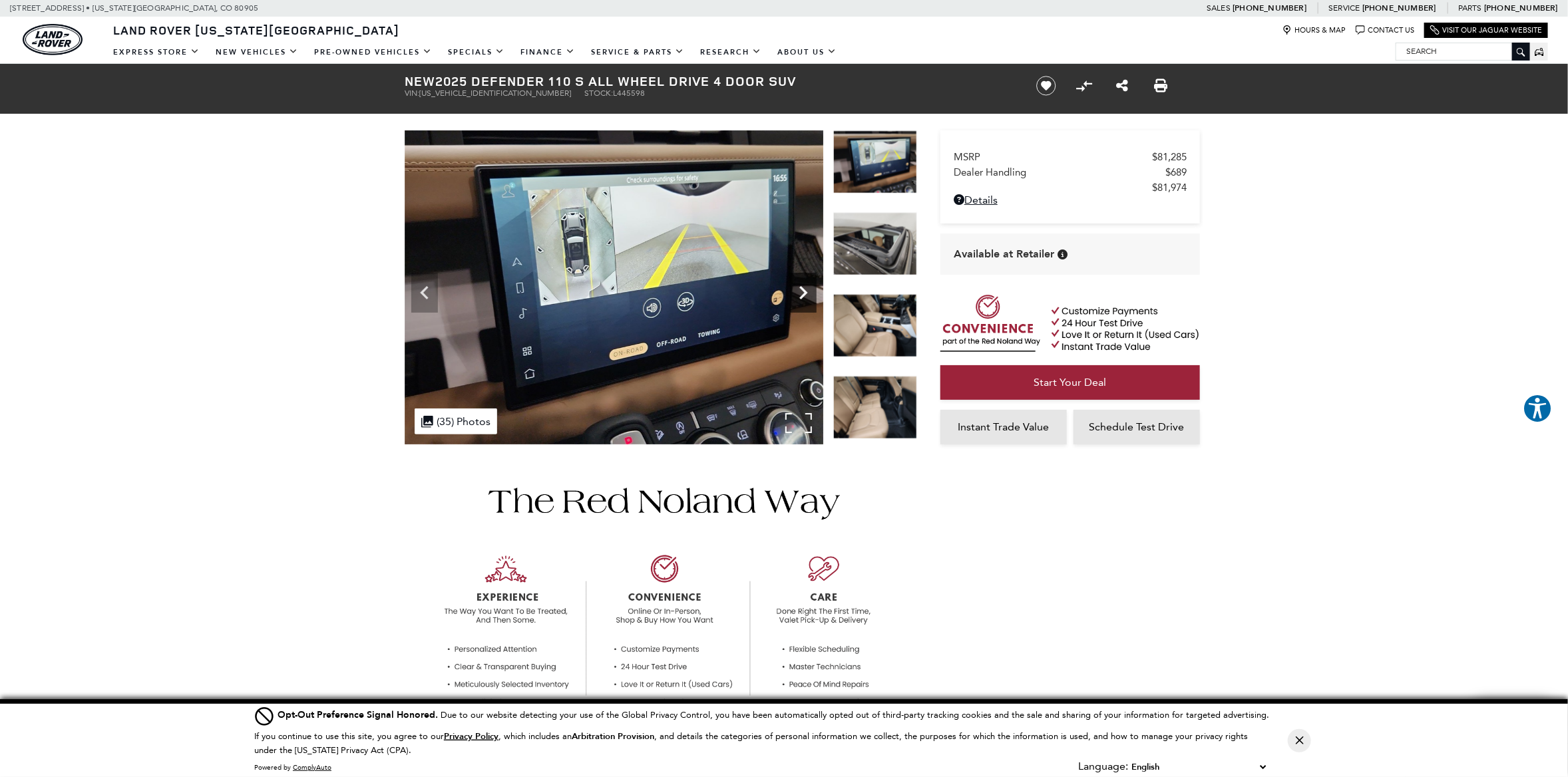
click at [800, 293] on icon "Next" at bounding box center [803, 293] width 26 height 26
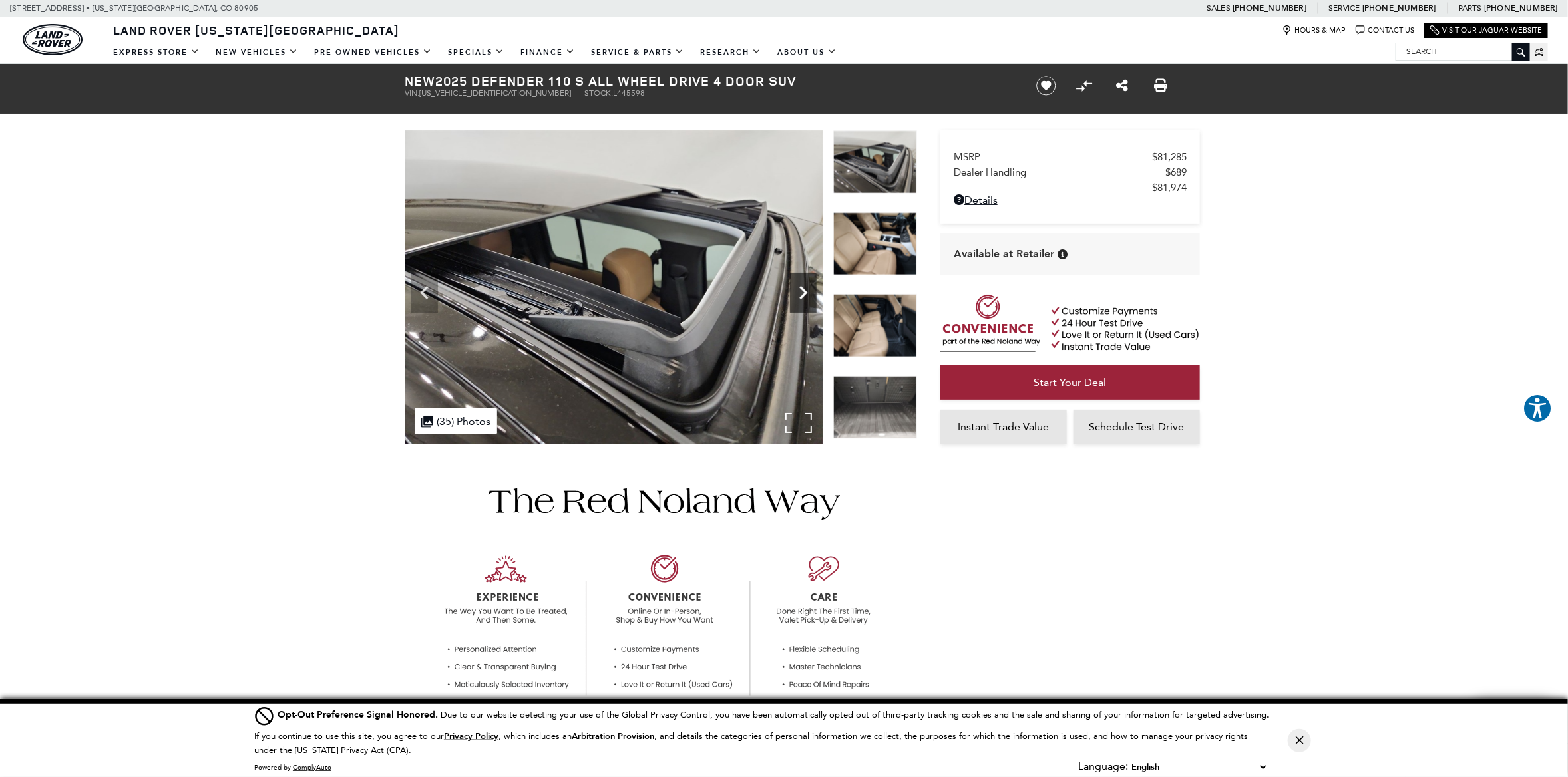
click at [800, 293] on icon "Next" at bounding box center [803, 293] width 26 height 26
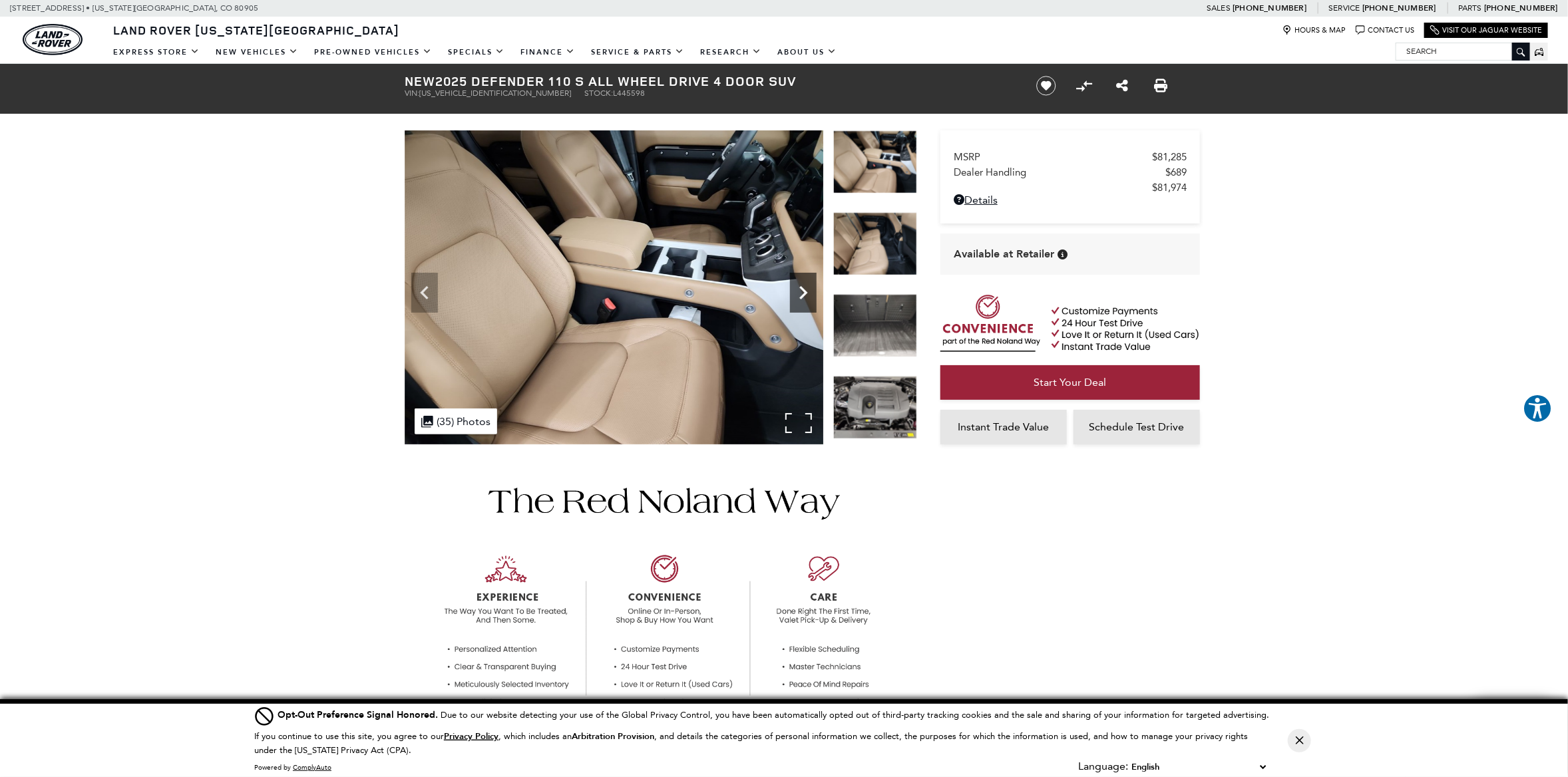
click at [800, 293] on icon "Next" at bounding box center [803, 293] width 26 height 26
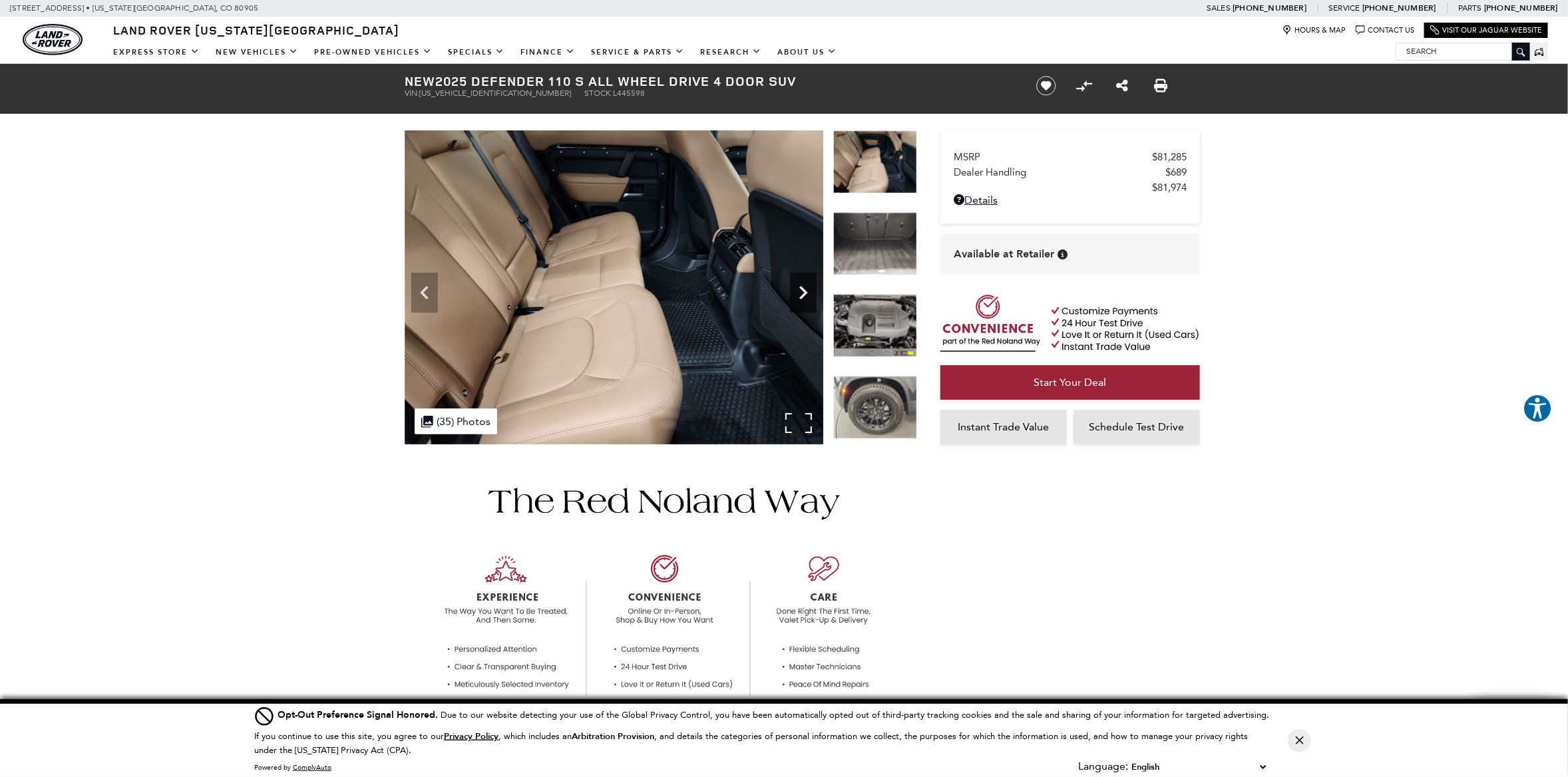
click at [800, 293] on icon "Next" at bounding box center [803, 293] width 26 height 26
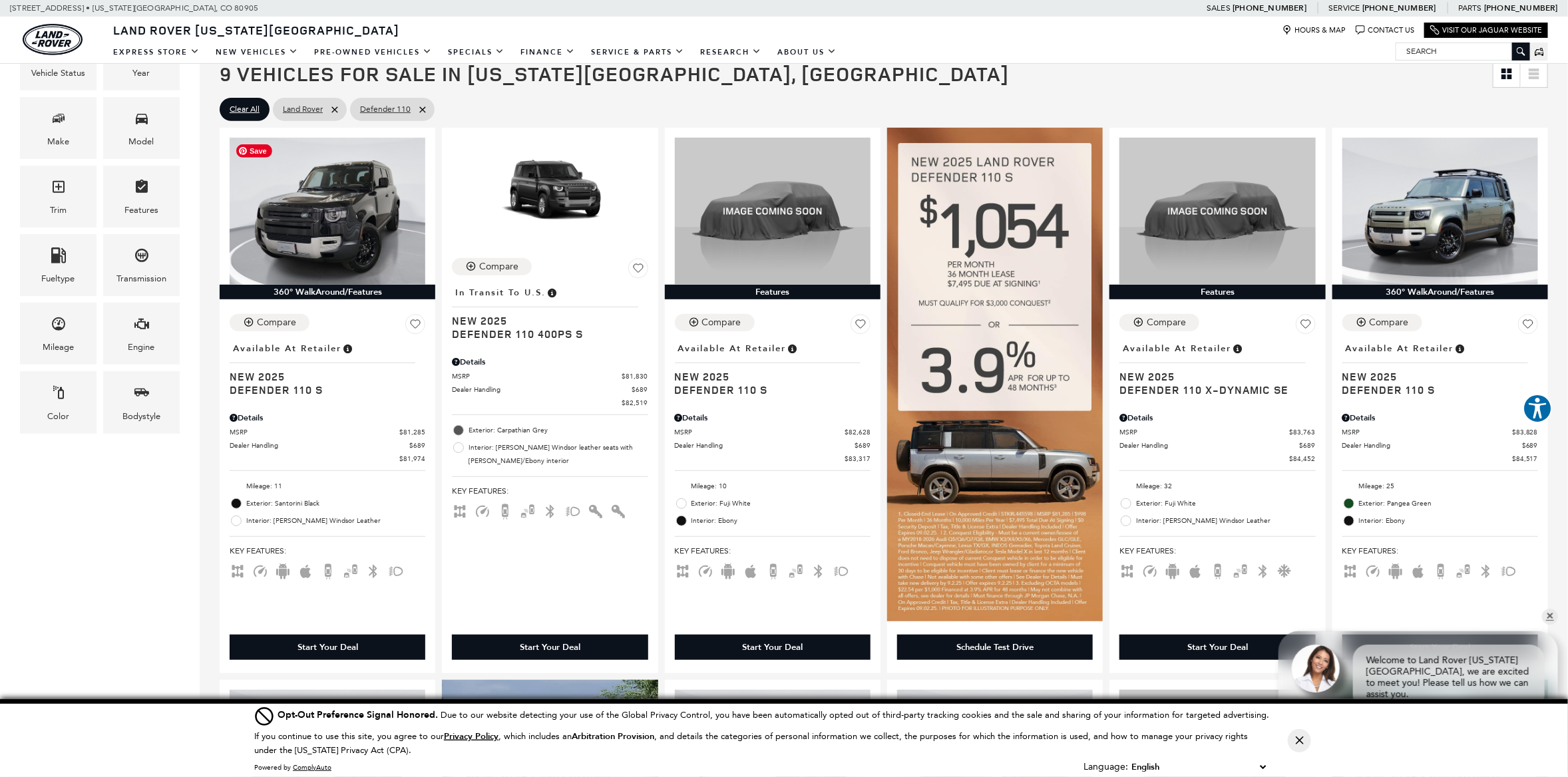
scroll to position [316, 0]
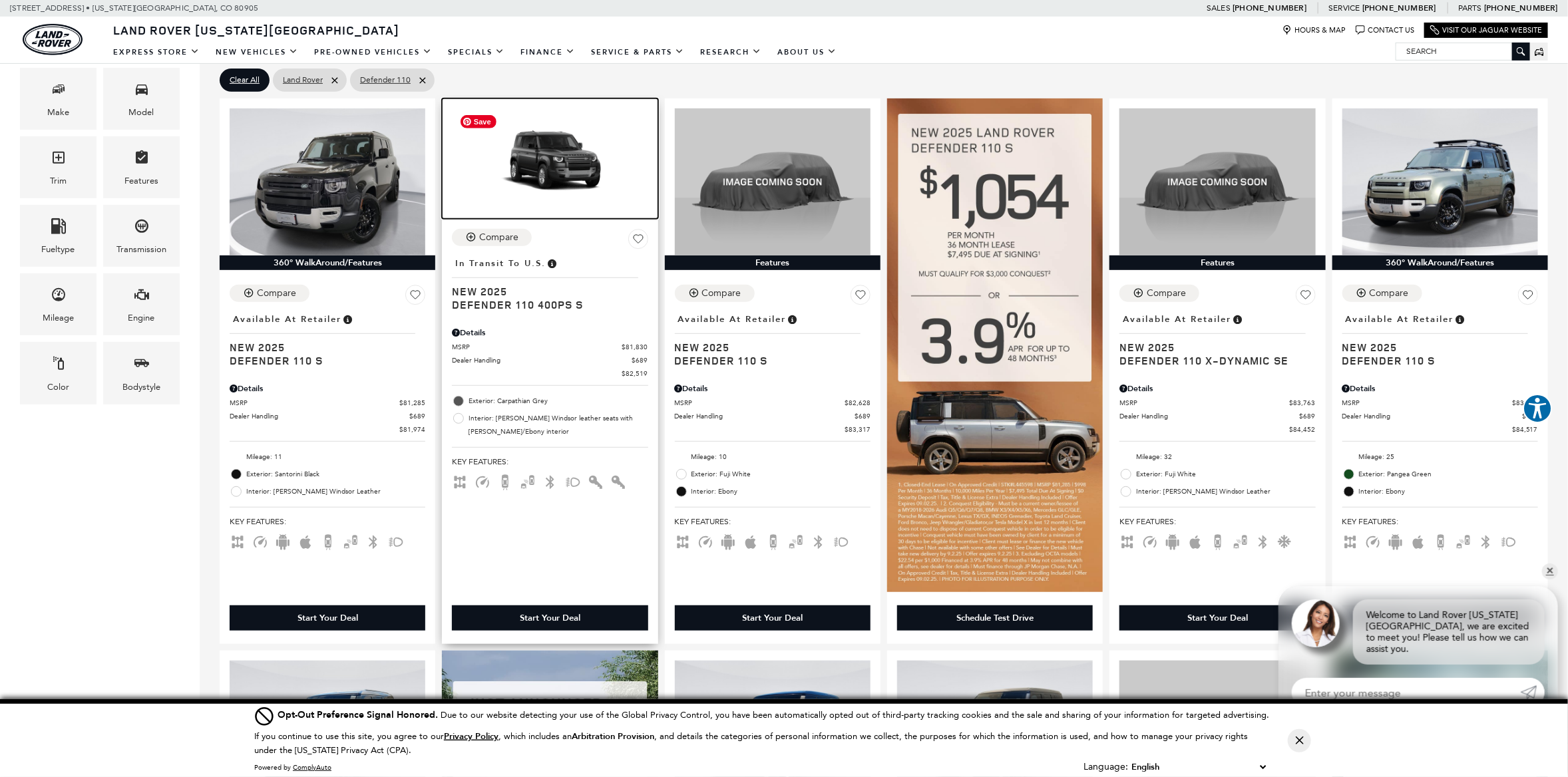
click at [569, 164] on img at bounding box center [550, 163] width 196 height 110
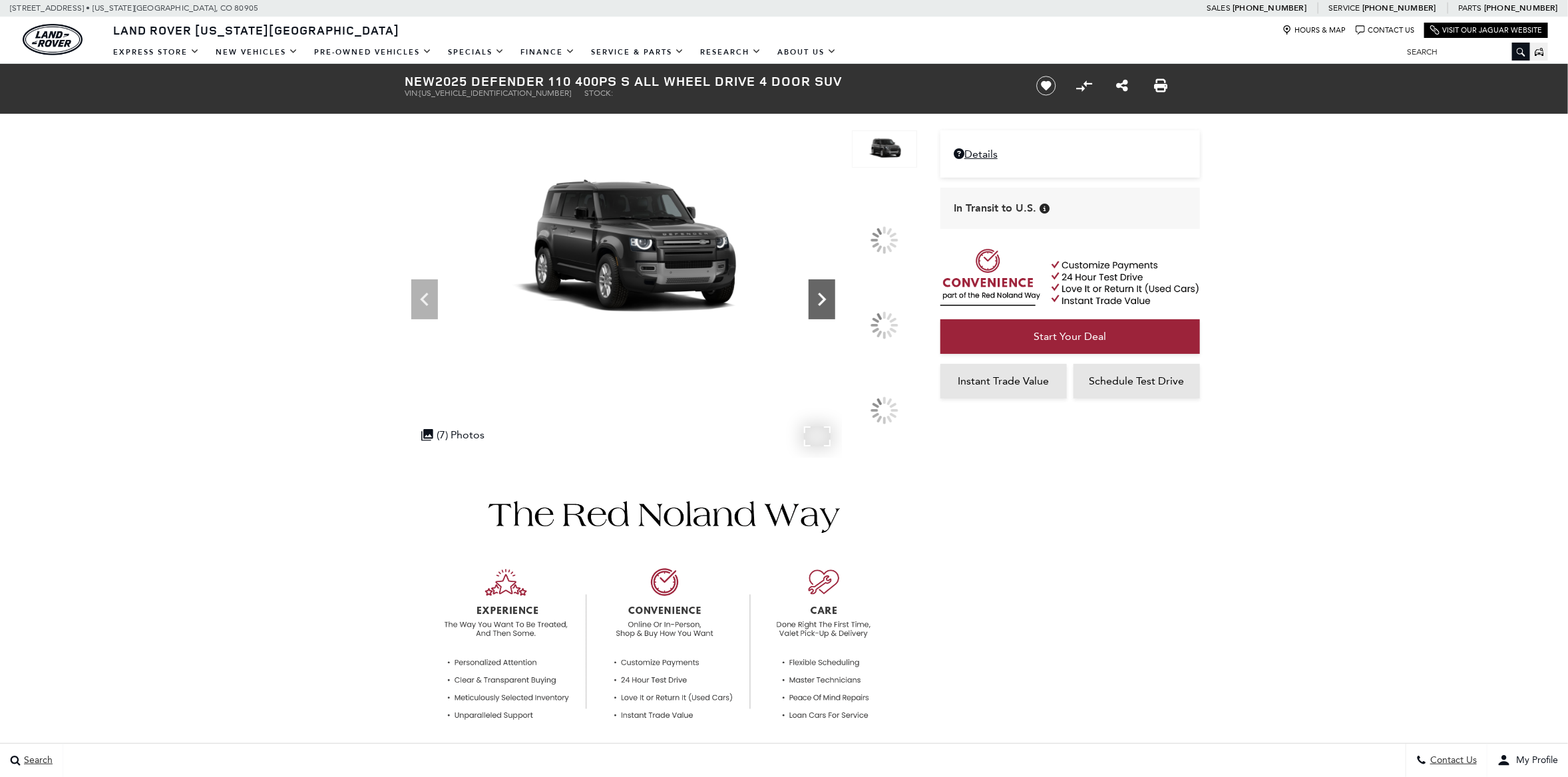
click at [835, 313] on icon at bounding box center [822, 299] width 26 height 26
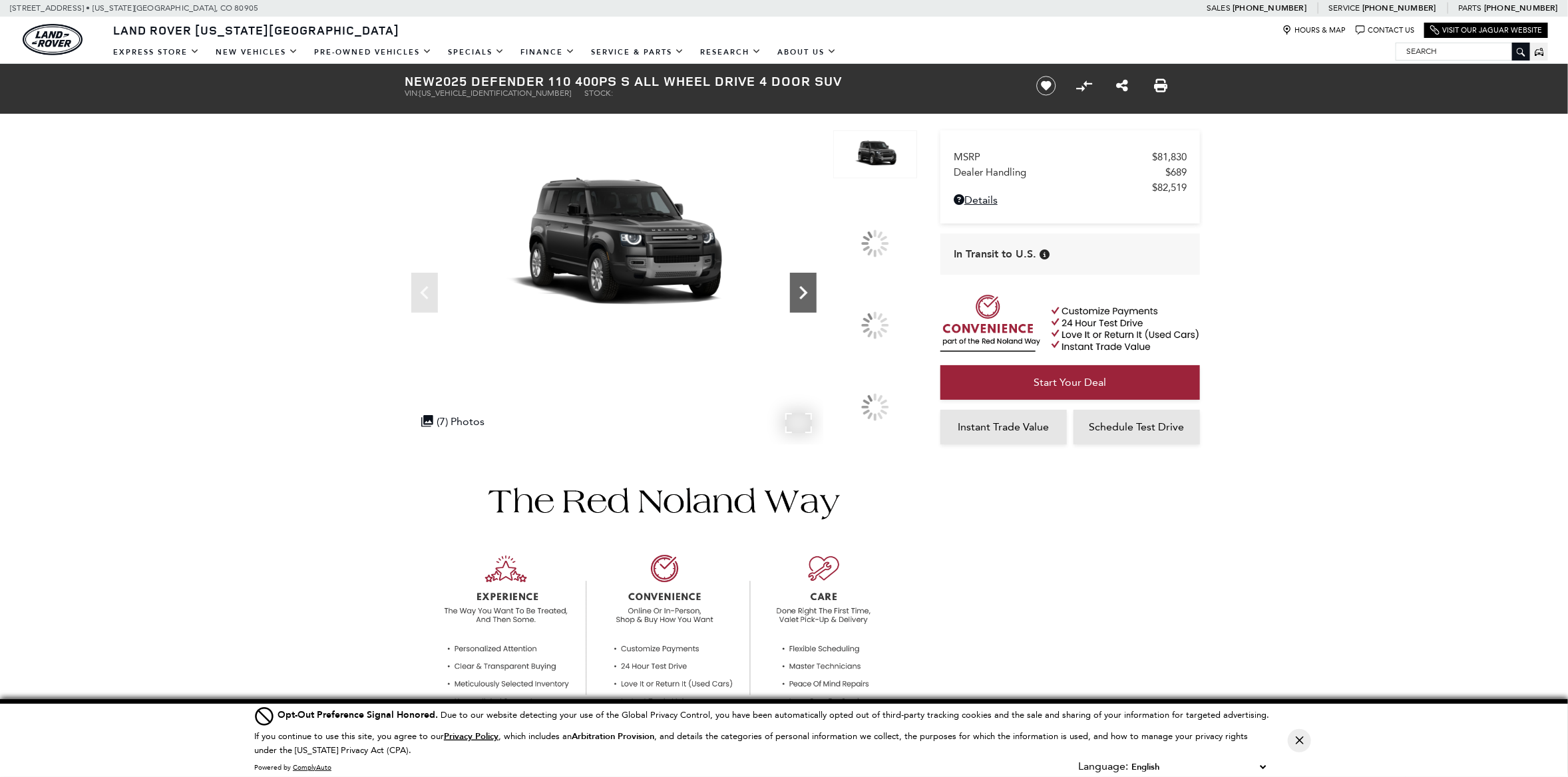
click at [865, 302] on img at bounding box center [875, 301] width 84 height 1
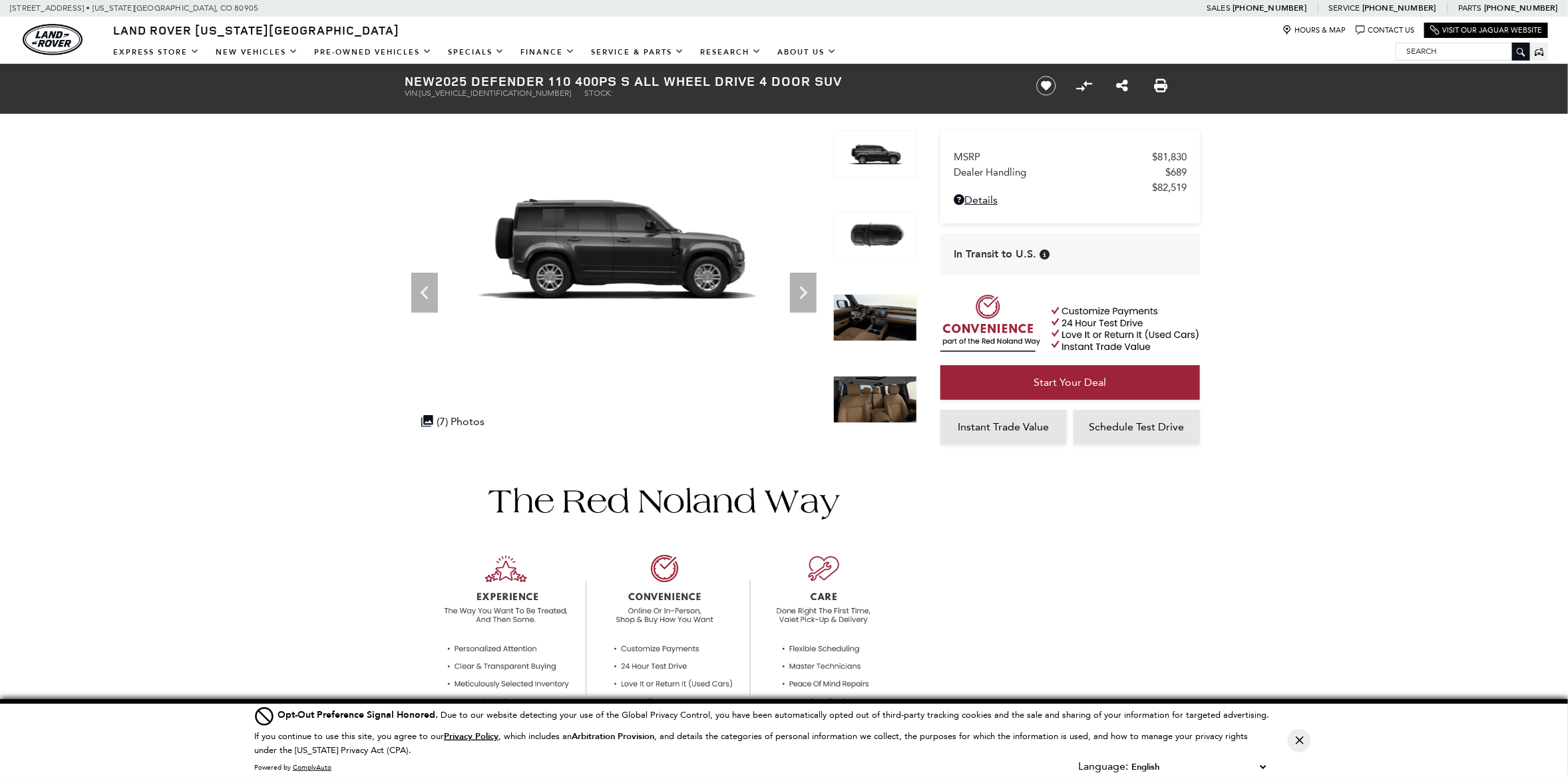
click at [886, 305] on img at bounding box center [875, 318] width 84 height 48
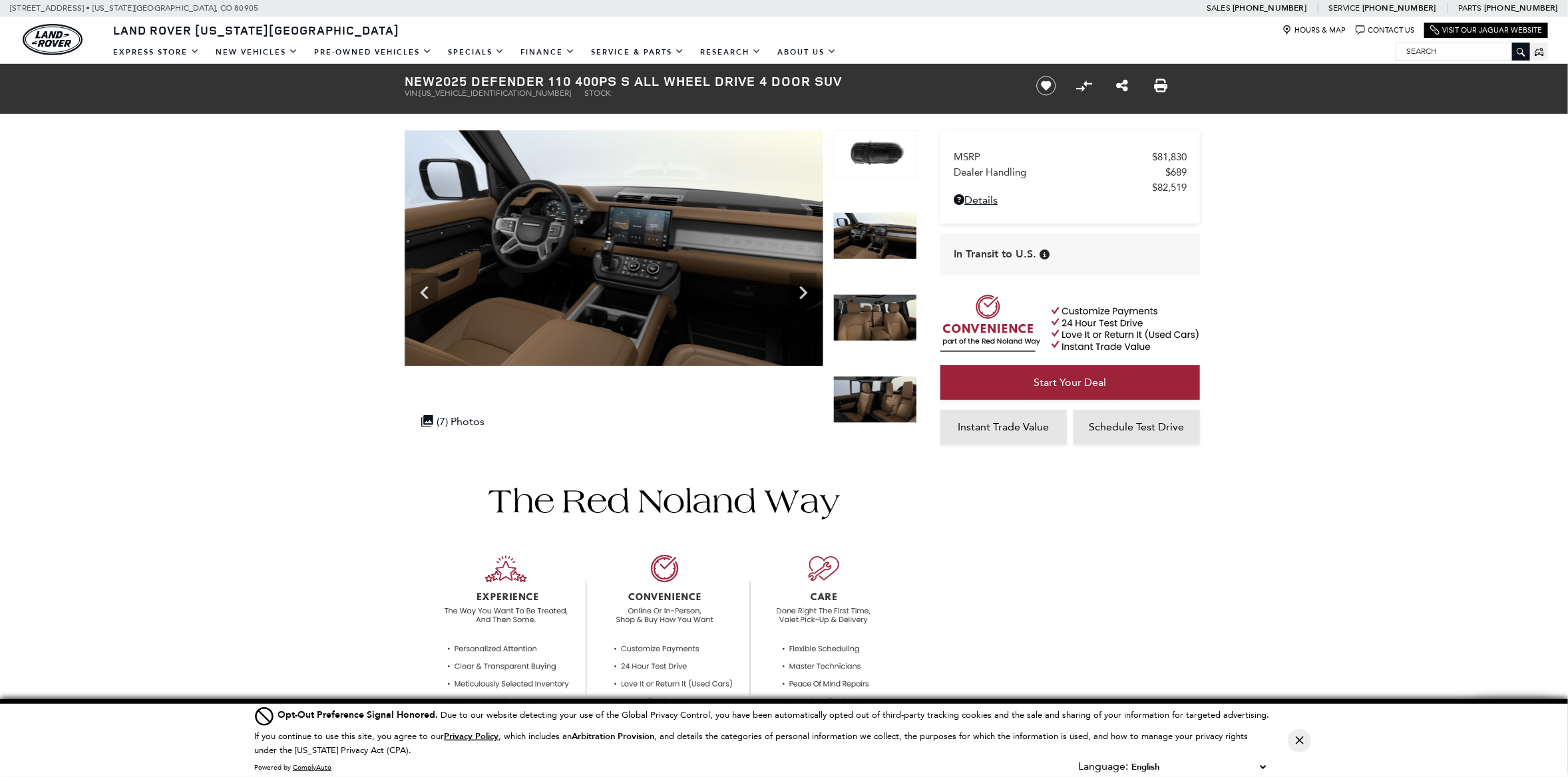
click at [873, 318] on img at bounding box center [875, 318] width 84 height 48
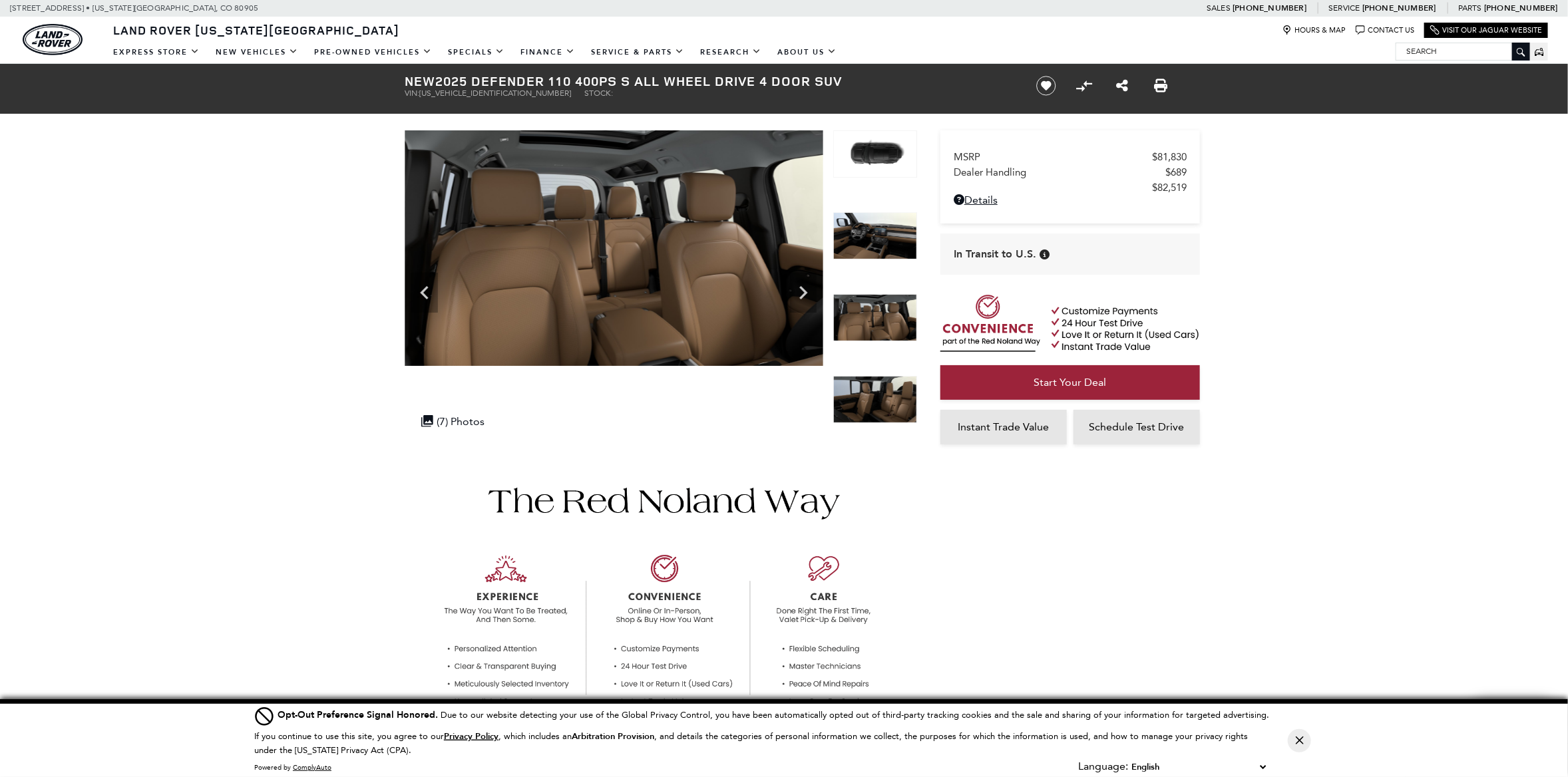
click at [891, 404] on img at bounding box center [875, 400] width 84 height 48
